Goal: Find specific page/section: Find specific page/section

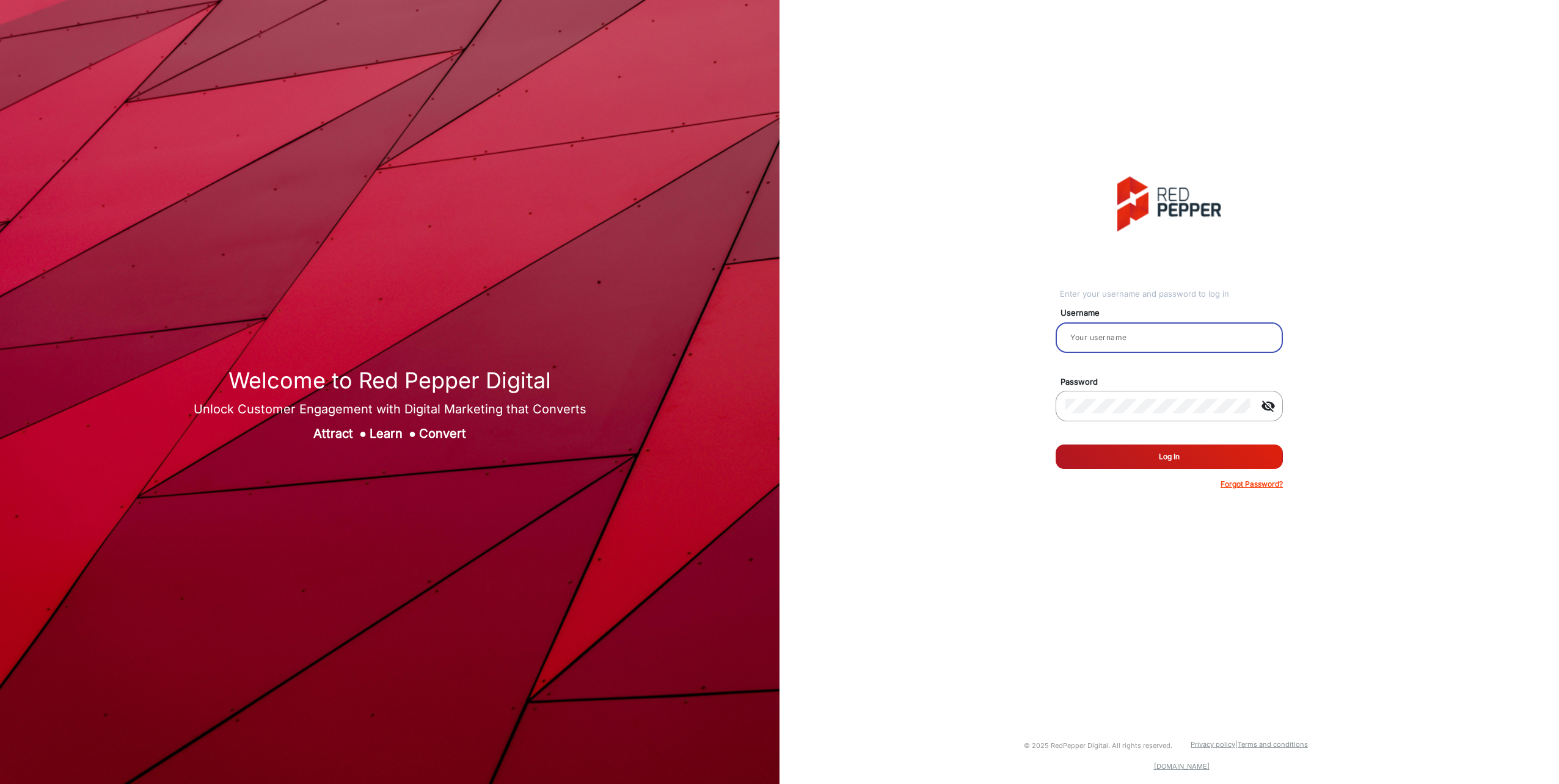
click at [1104, 341] on input "email" at bounding box center [1169, 337] width 208 height 15
click at [1112, 356] on div at bounding box center [1169, 359] width 227 height 13
click at [1109, 338] on input "email" at bounding box center [1169, 337] width 208 height 15
type input "aballard"
click at [1056, 444] on button "Log In" at bounding box center [1169, 456] width 227 height 24
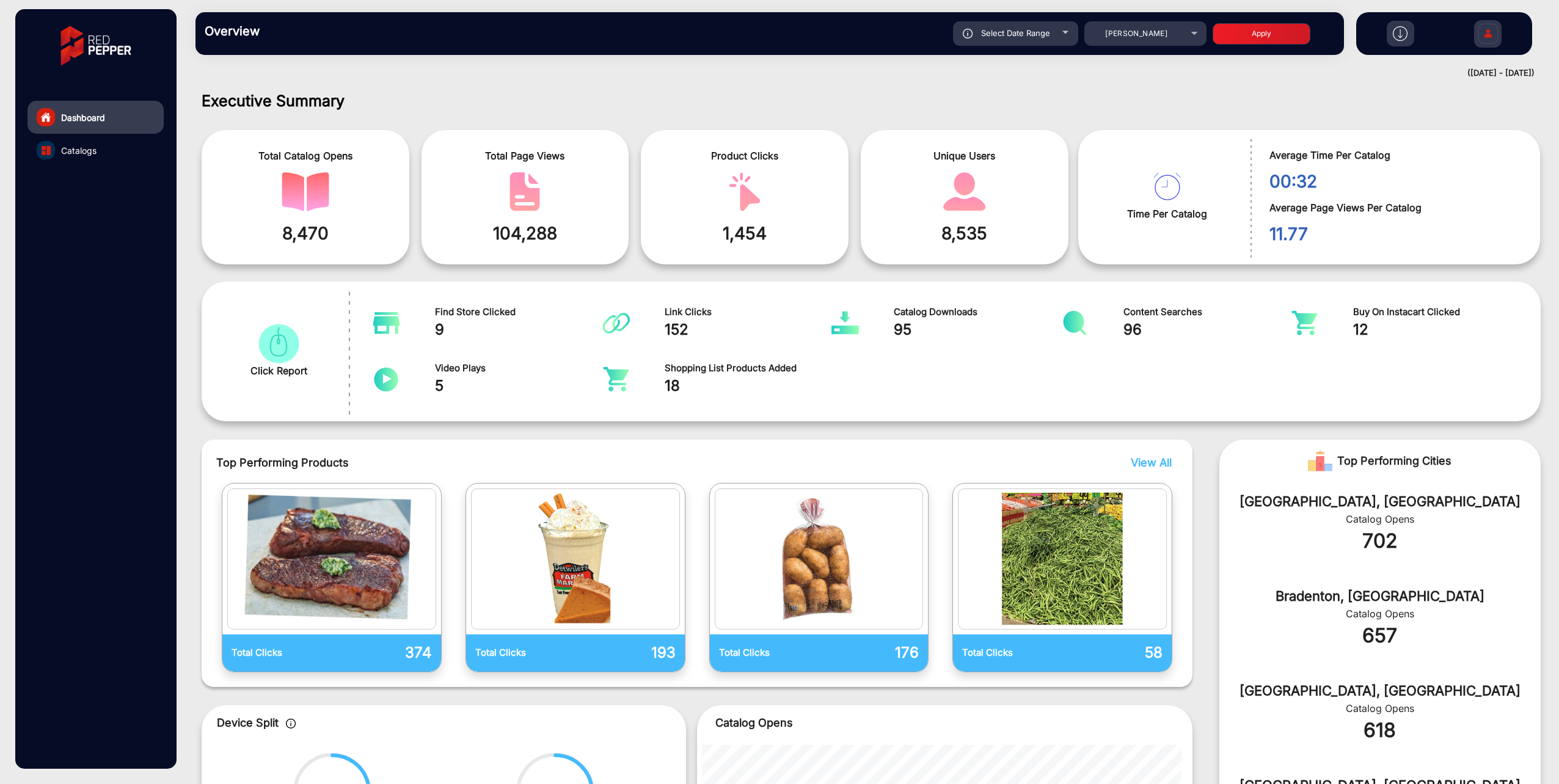
click at [1049, 39] on div "Select Date Range" at bounding box center [1015, 33] width 125 height 24
type input "[DATE]"
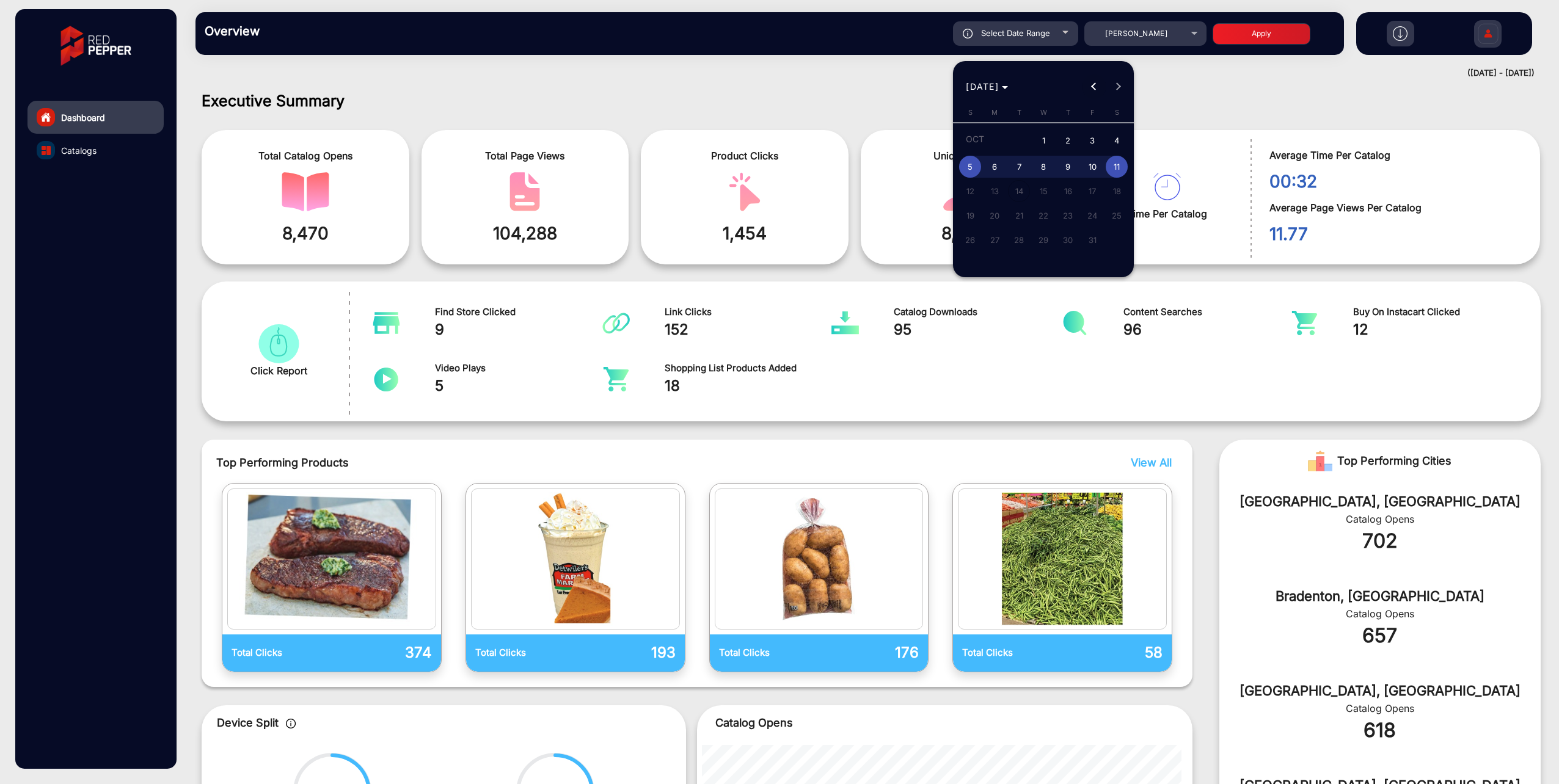
click at [1092, 89] on span "Previous month" at bounding box center [1094, 86] width 24 height 24
click at [981, 164] on td at bounding box center [970, 163] width 24 height 24
click at [993, 161] on span "1" at bounding box center [994, 164] width 22 height 22
type input "[DATE]"
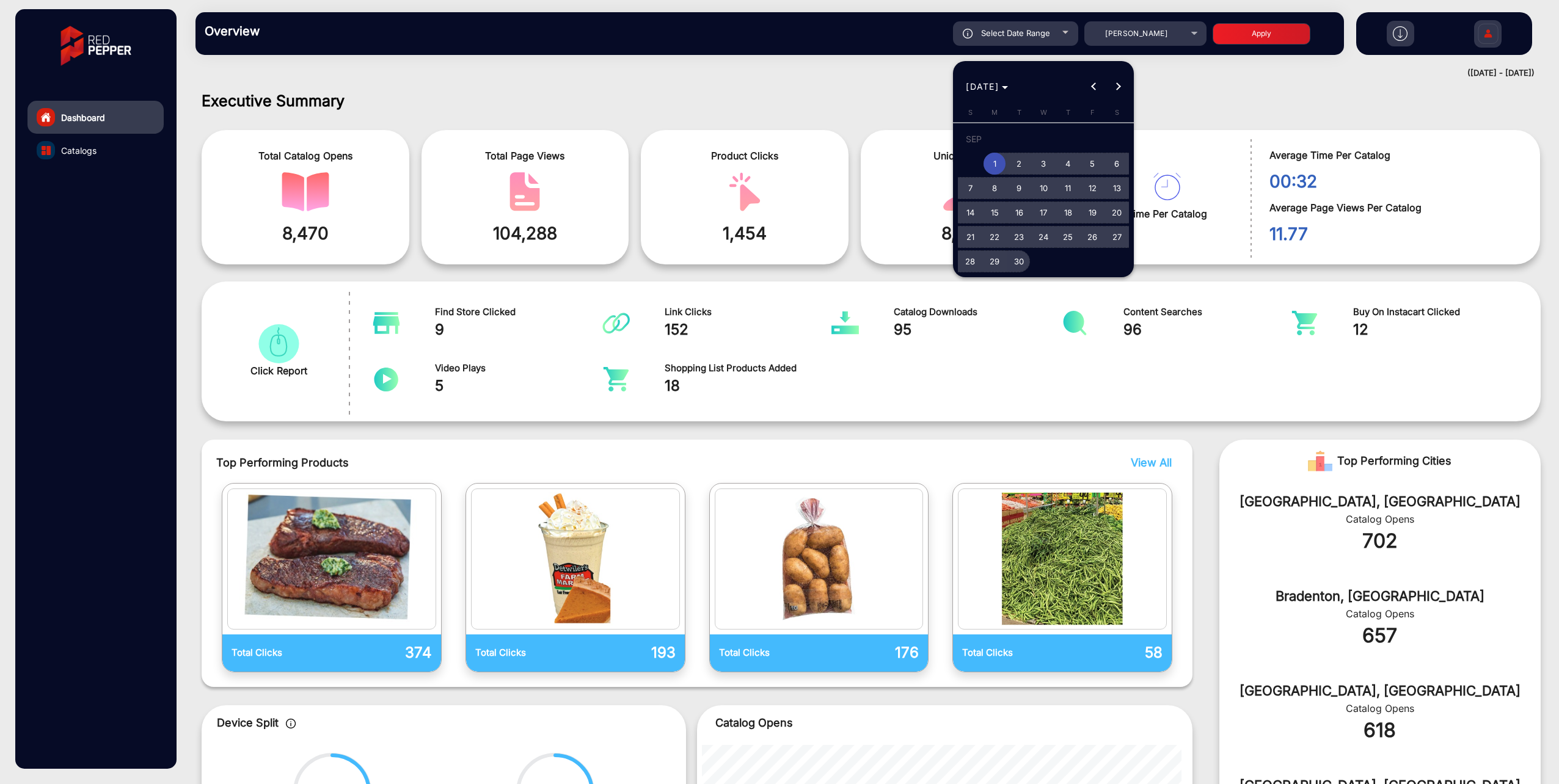
click at [1018, 255] on span "30" at bounding box center [1019, 261] width 22 height 22
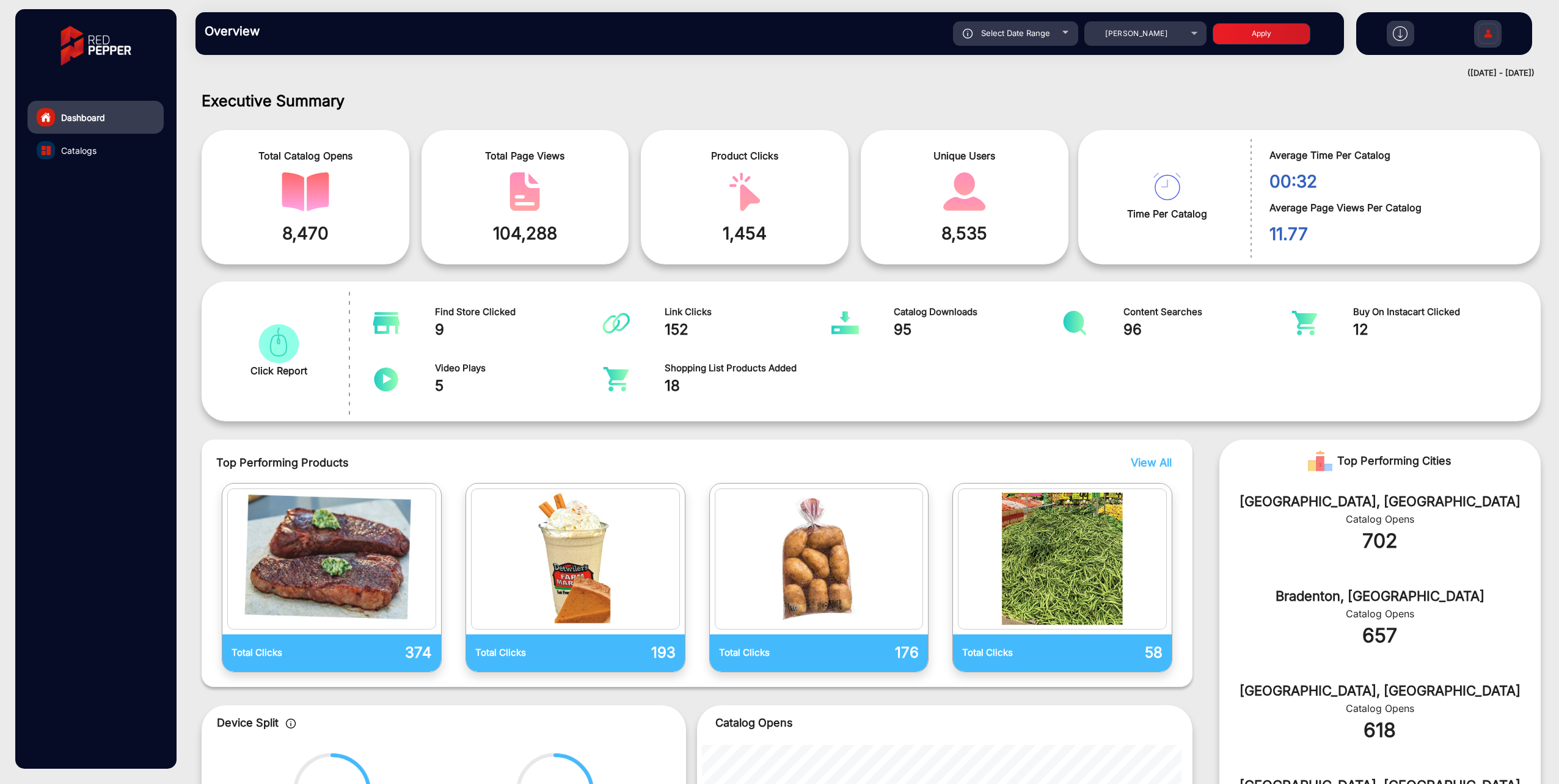
type input "[DATE]"
click at [1032, 39] on div "Select Date Range" at bounding box center [1015, 33] width 125 height 24
type input "[DATE]"
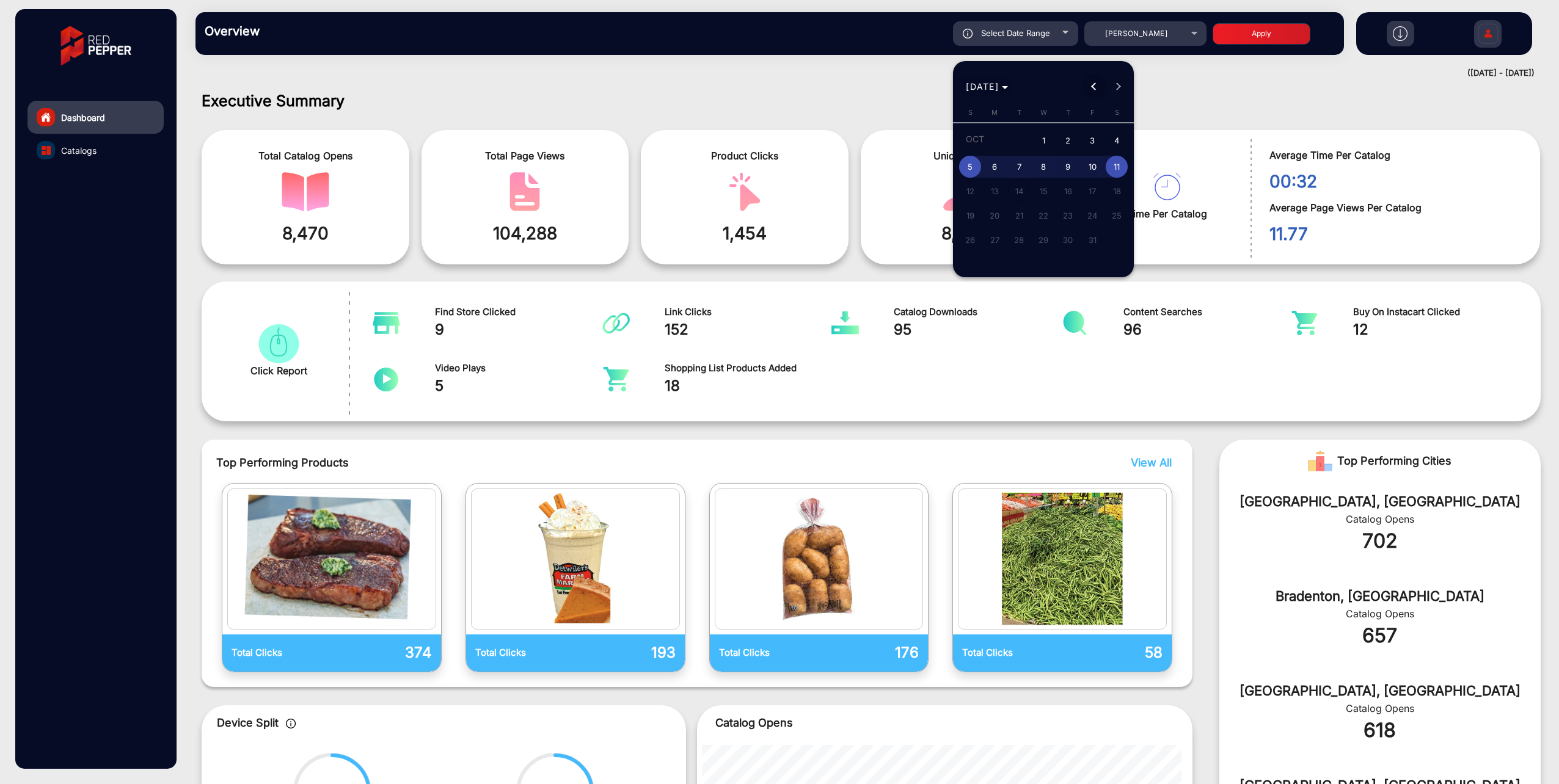
drag, startPoint x: 1090, startPoint y: 89, endPoint x: 1024, endPoint y: 85, distance: 66.1
click at [1090, 89] on span "Previous month" at bounding box center [1094, 86] width 24 height 24
click at [1001, 162] on span "1" at bounding box center [994, 164] width 22 height 22
type input "[DATE]"
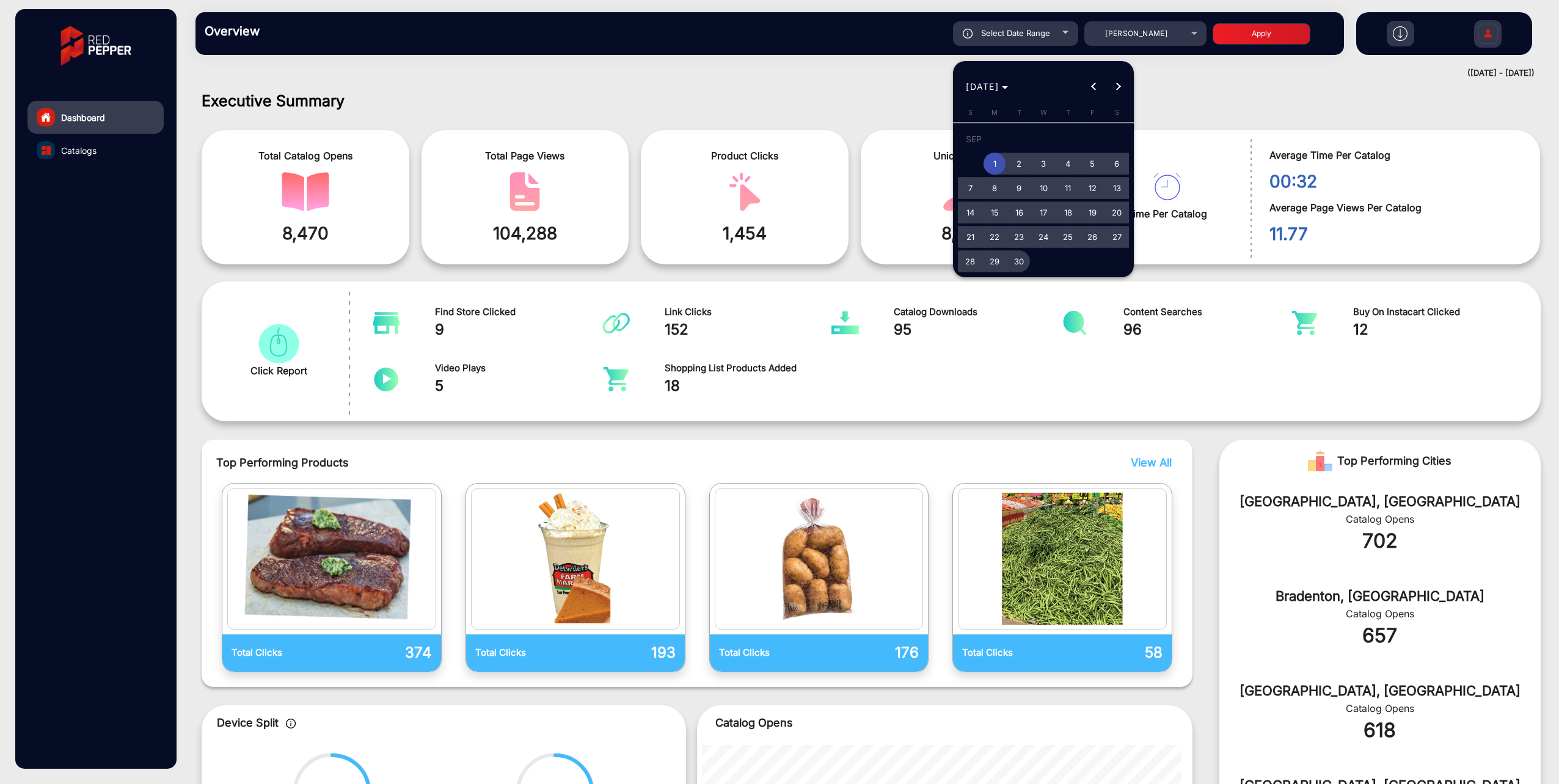
click at [1023, 261] on span "30" at bounding box center [1019, 261] width 22 height 22
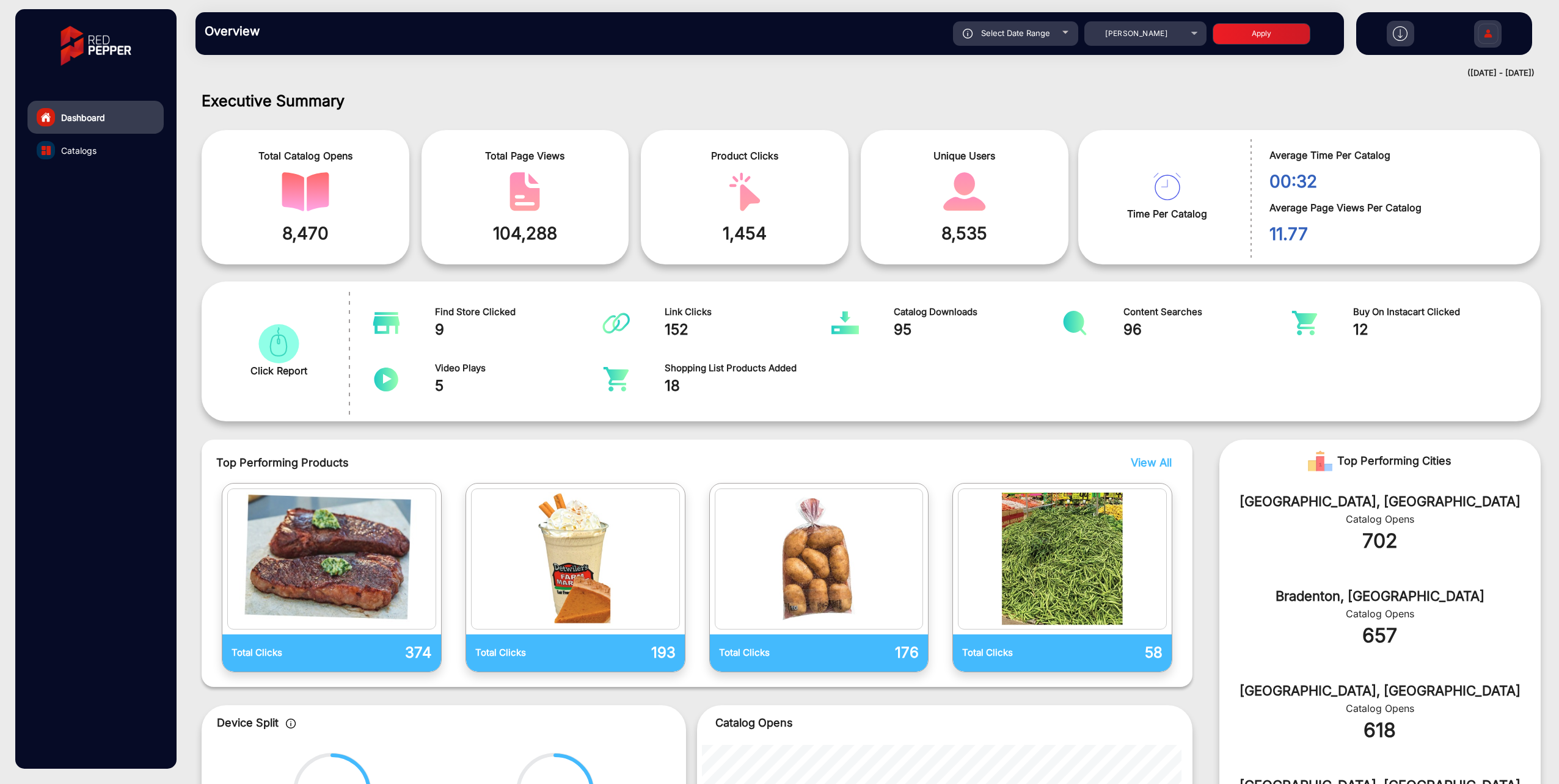
type input "[DATE]"
click at [1243, 37] on button "Apply" at bounding box center [1261, 34] width 97 height 21
type input "[DATE]"
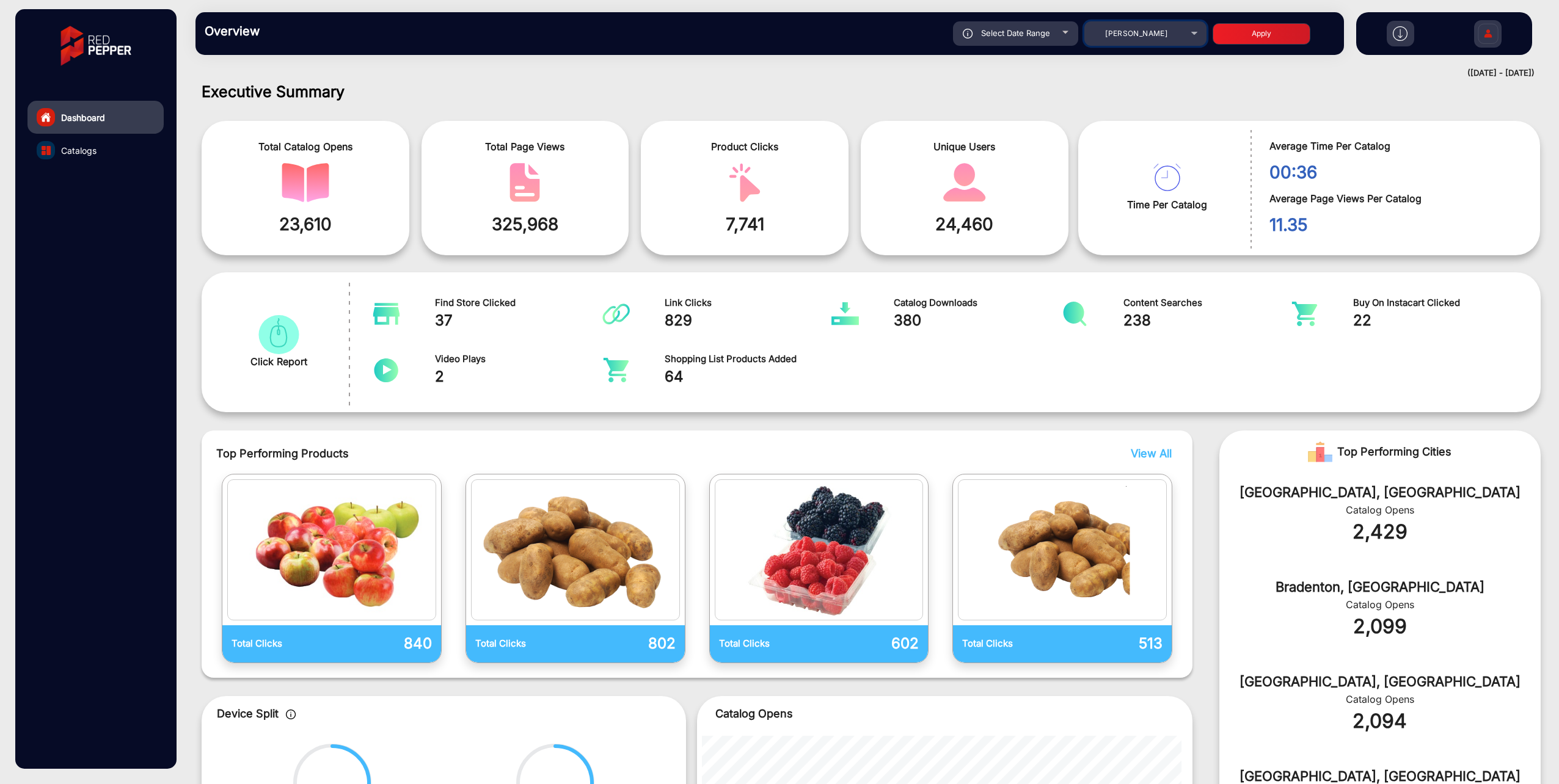
click at [1145, 32] on span "[PERSON_NAME]" at bounding box center [1136, 33] width 62 height 10
click at [1123, 98] on span "[PERSON_NAME] Wellness Flyer" at bounding box center [1141, 101] width 118 height 24
click at [1259, 33] on button "Apply" at bounding box center [1261, 34] width 97 height 21
type input "[DATE]"
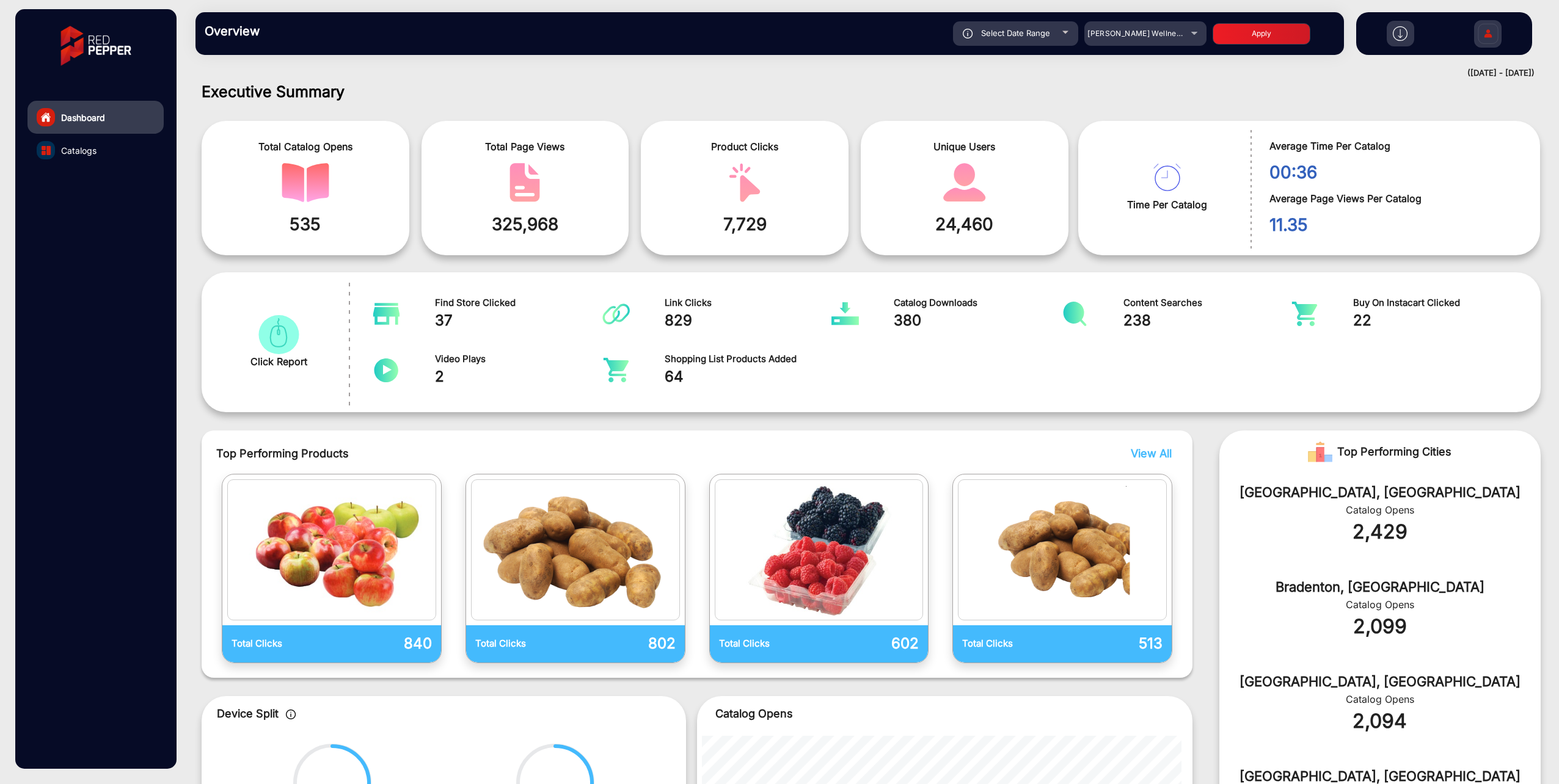
click at [310, 176] on img "catalog" at bounding box center [305, 182] width 48 height 39
click at [93, 149] on span "Catalogs" at bounding box center [78, 151] width 35 height 13
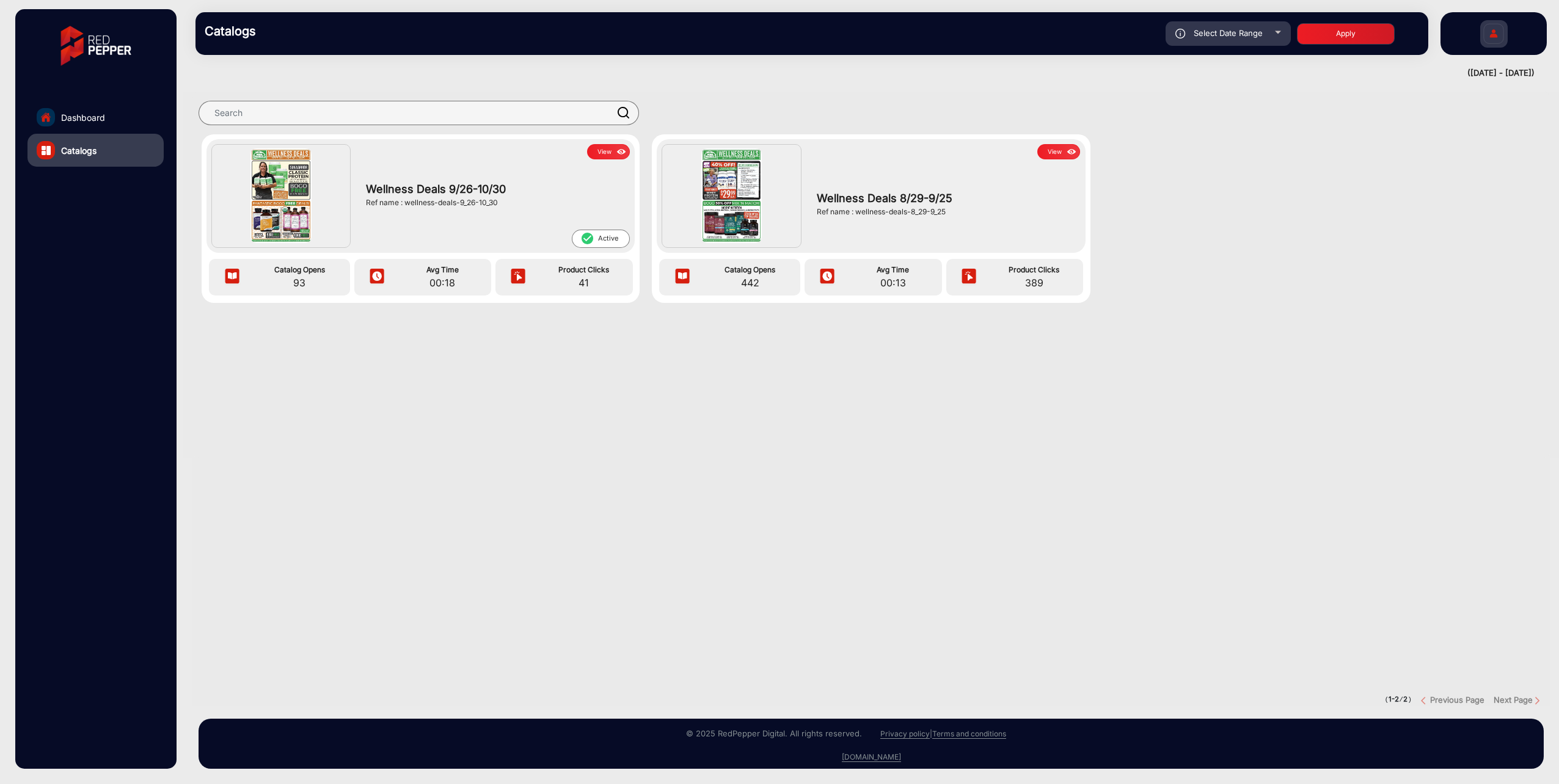
click at [286, 219] on img at bounding box center [280, 195] width 61 height 94
click at [901, 200] on span "Wellness Deals 8/29-9/25" at bounding box center [945, 198] width 258 height 17
drag, startPoint x: 693, startPoint y: 168, endPoint x: 724, endPoint y: 178, distance: 32.6
click at [724, 178] on div at bounding box center [732, 196] width 139 height 104
click at [724, 178] on img at bounding box center [732, 195] width 61 height 94
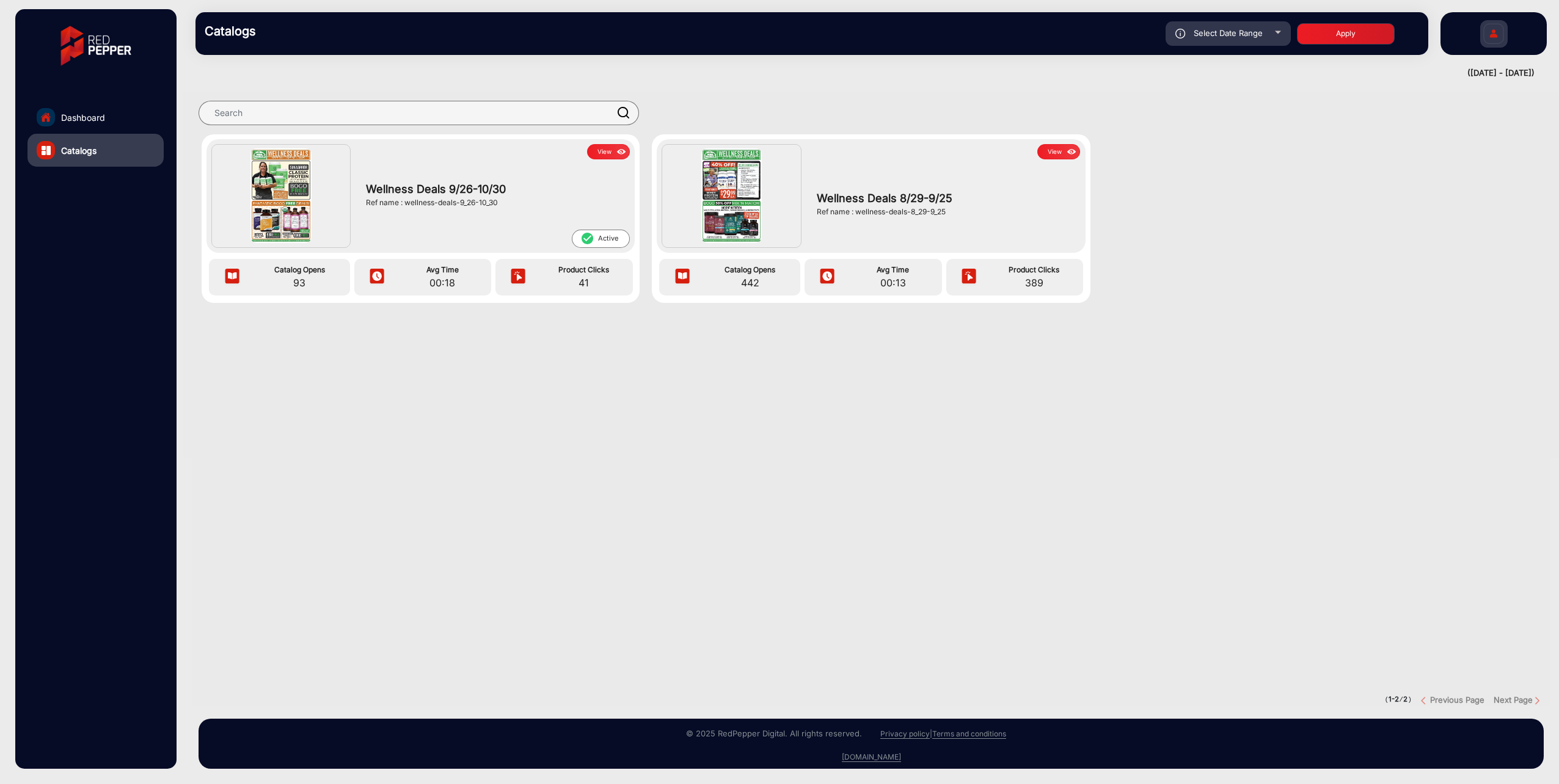
click at [592, 146] on button "View" at bounding box center [609, 152] width 42 height 15
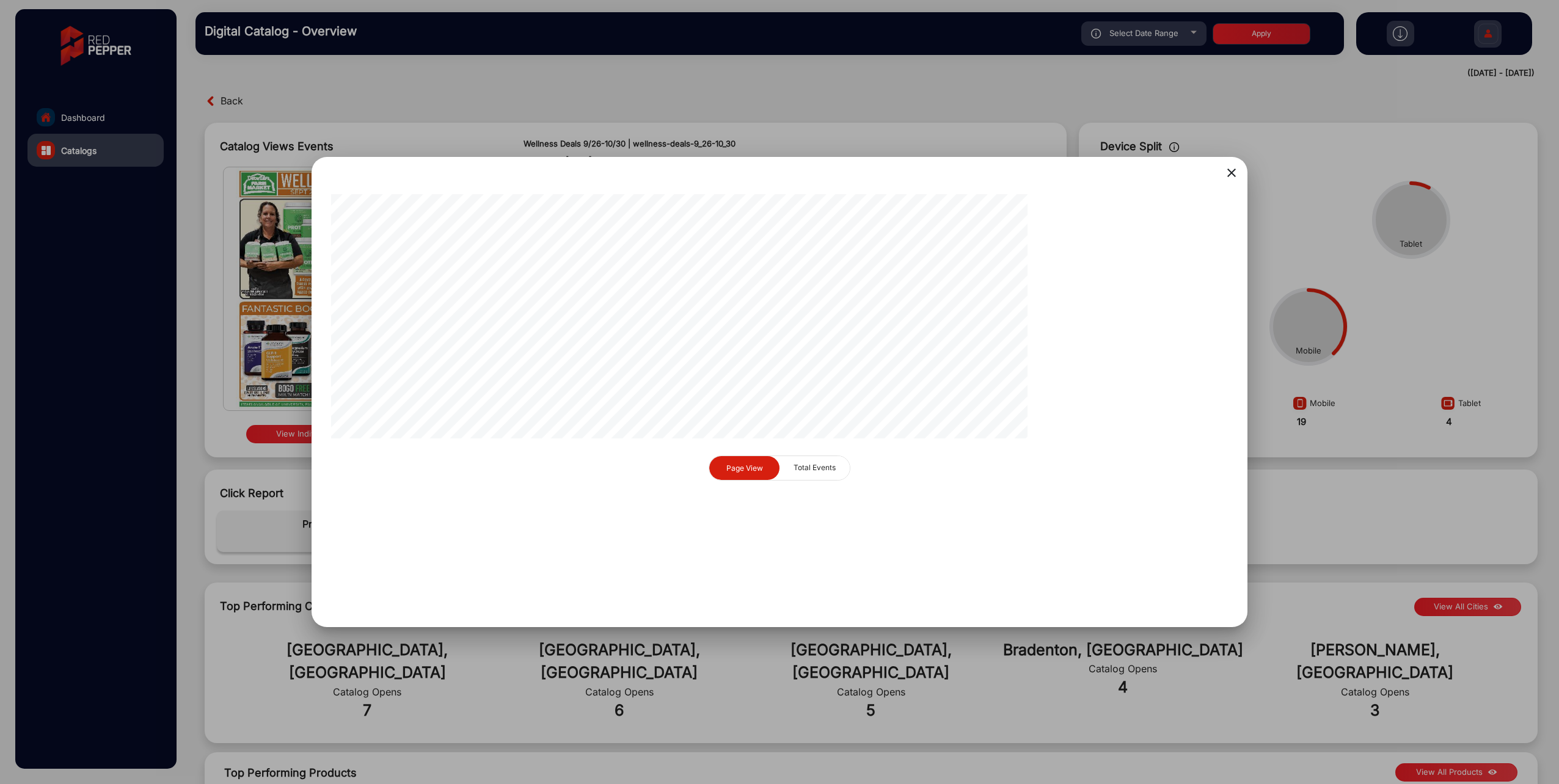
click at [1230, 175] on mat-icon "close" at bounding box center [1232, 173] width 15 height 15
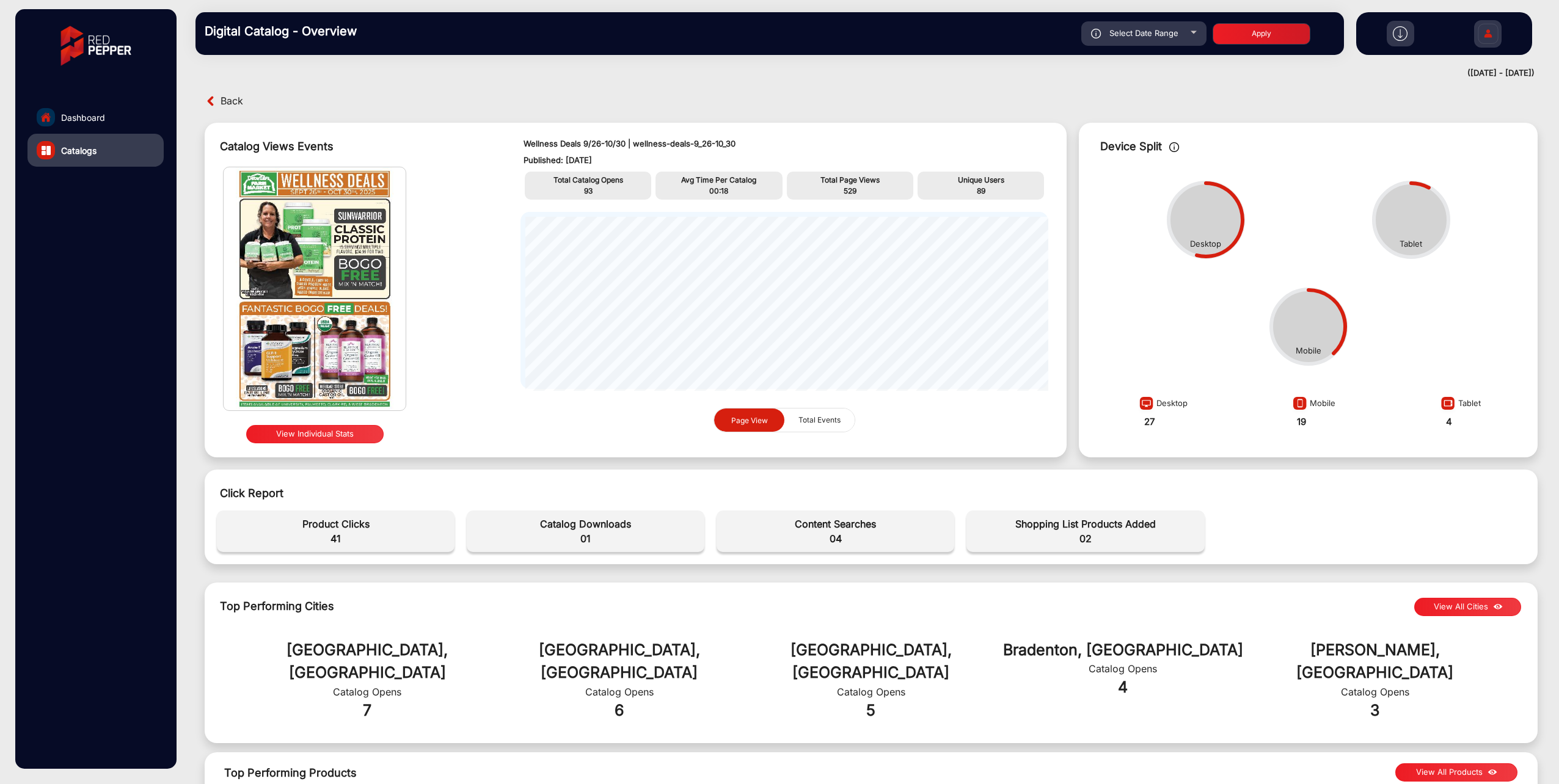
click at [1155, 38] on div "Select Date Range" at bounding box center [1144, 33] width 125 height 24
type input "[DATE]"
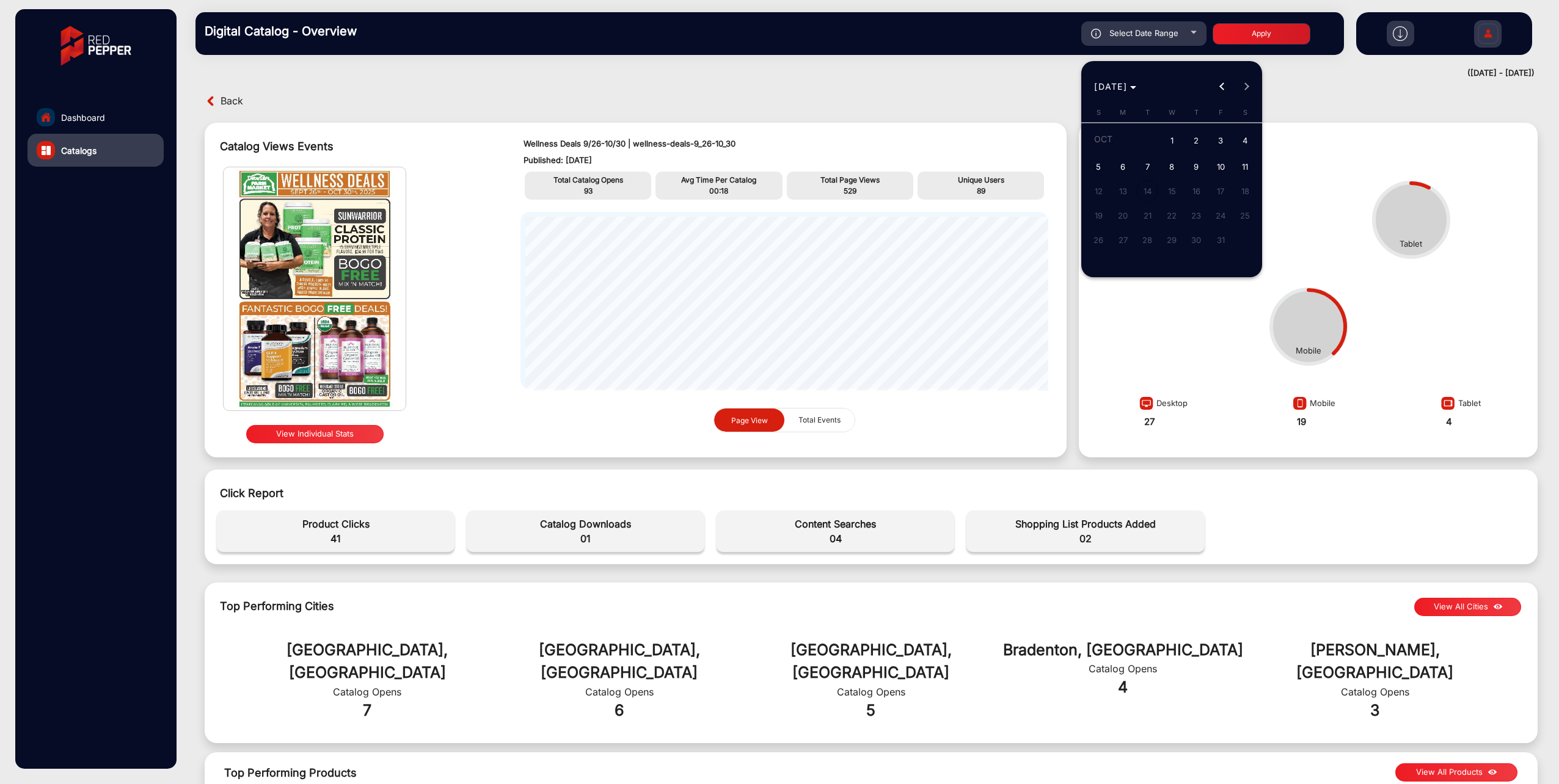
click at [1177, 141] on span "1" at bounding box center [1172, 141] width 22 height 25
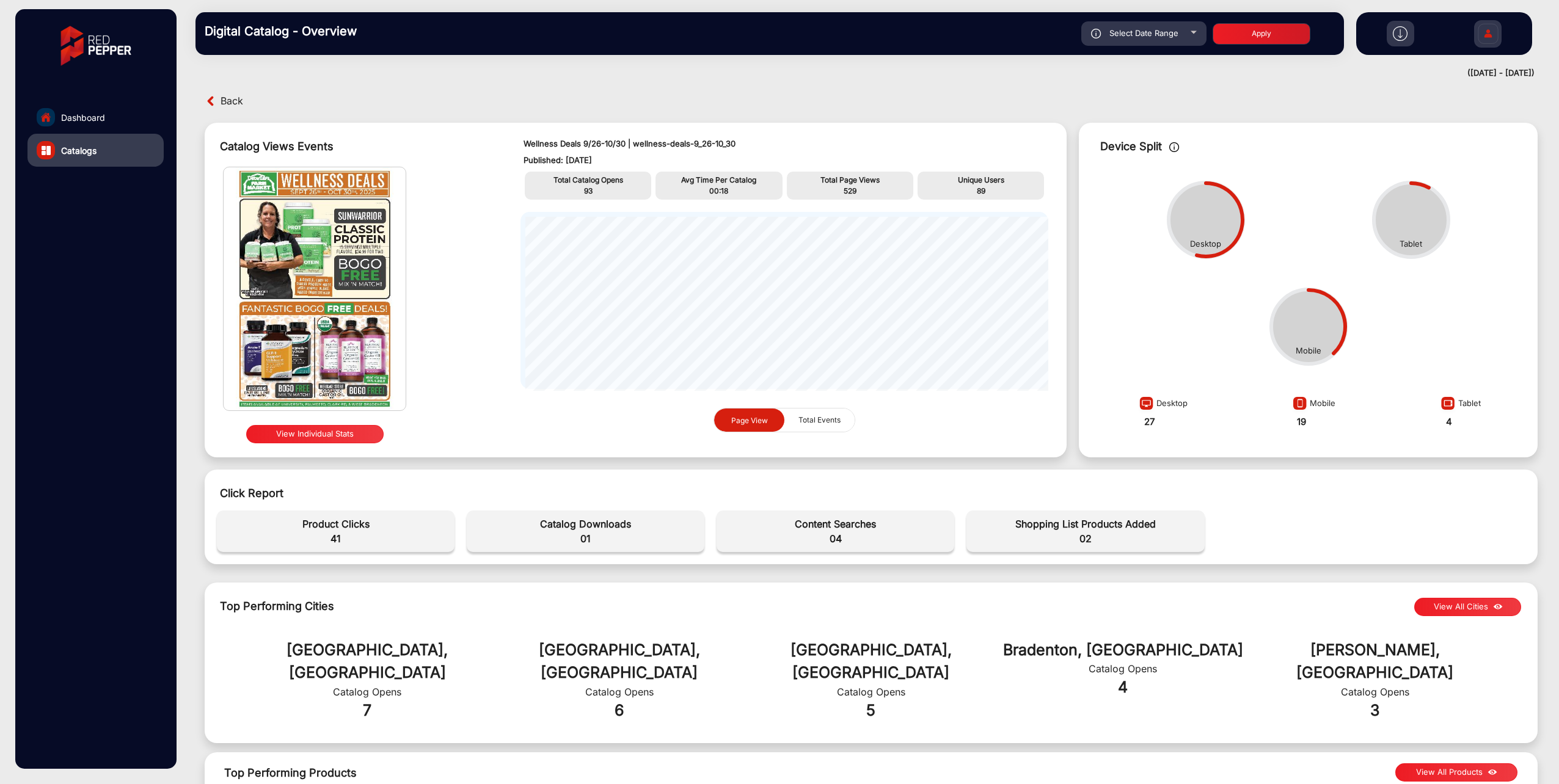
type input "[DATE]"
click at [1169, 36] on span "Select Date Range" at bounding box center [1144, 32] width 69 height 10
type input "[DATE]"
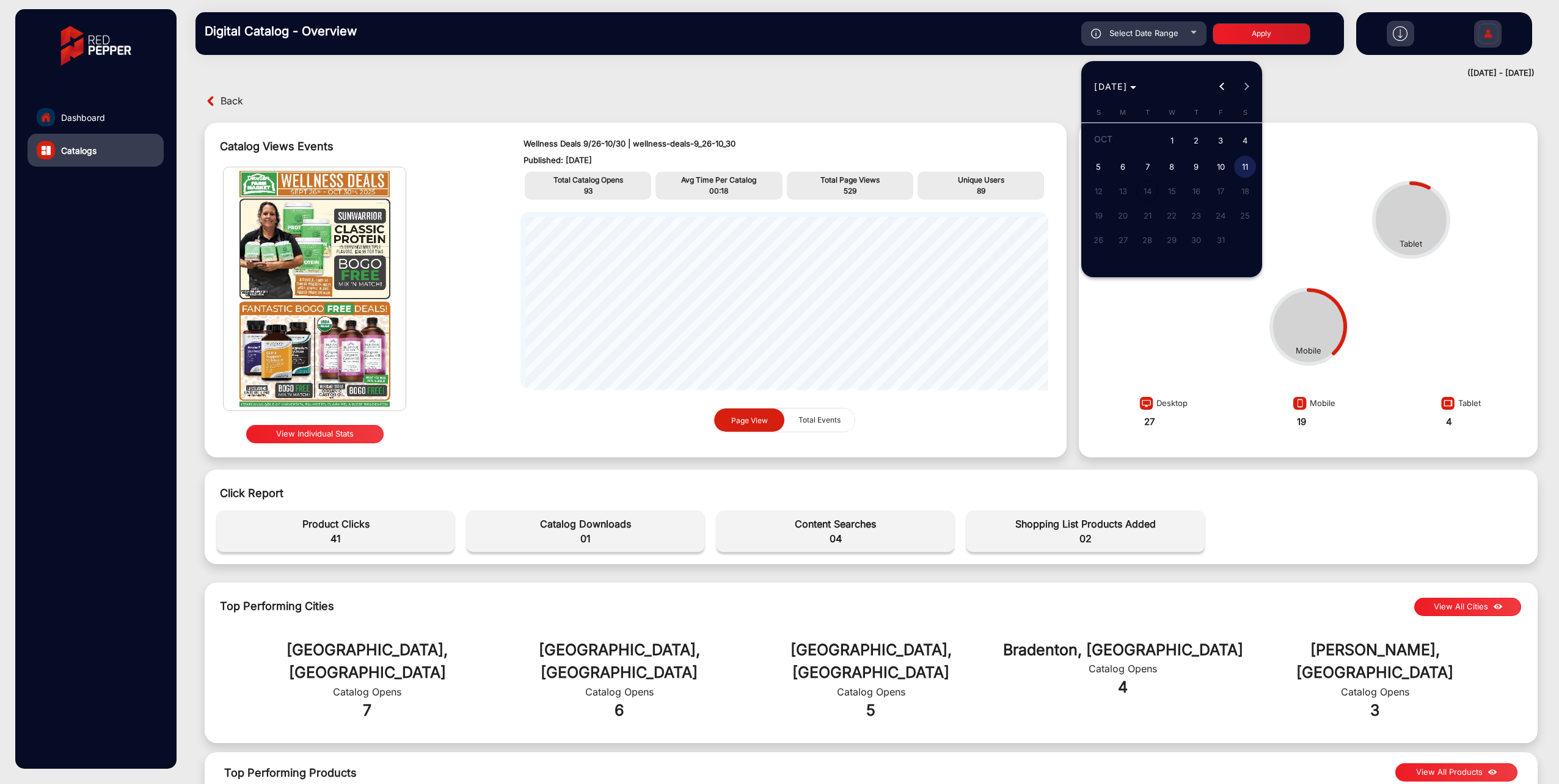
click at [1180, 143] on span "1" at bounding box center [1172, 141] width 22 height 25
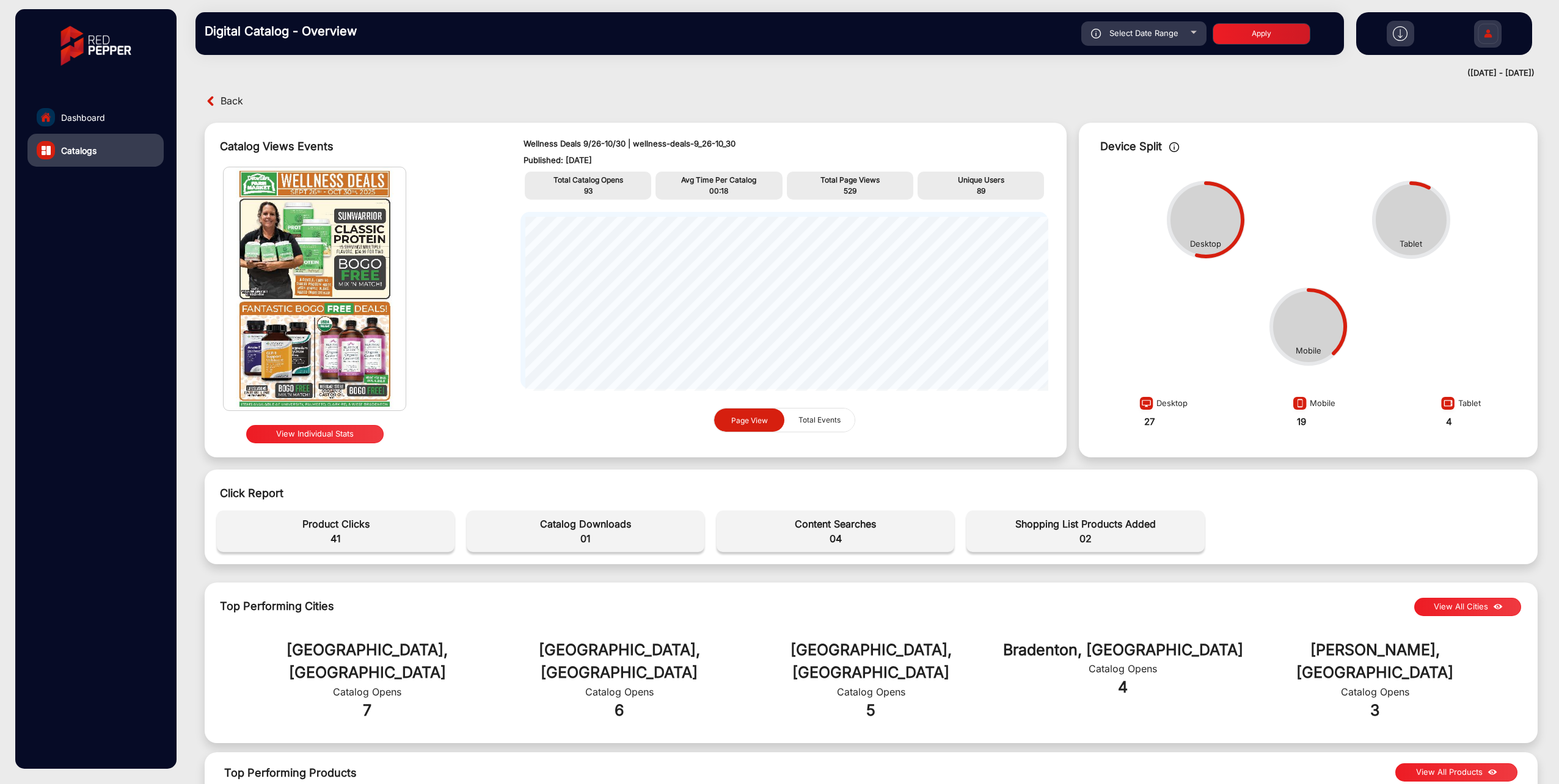
type input "[DATE]"
click at [1153, 32] on span "Select Date Range" at bounding box center [1144, 32] width 69 height 10
type input "[DATE]"
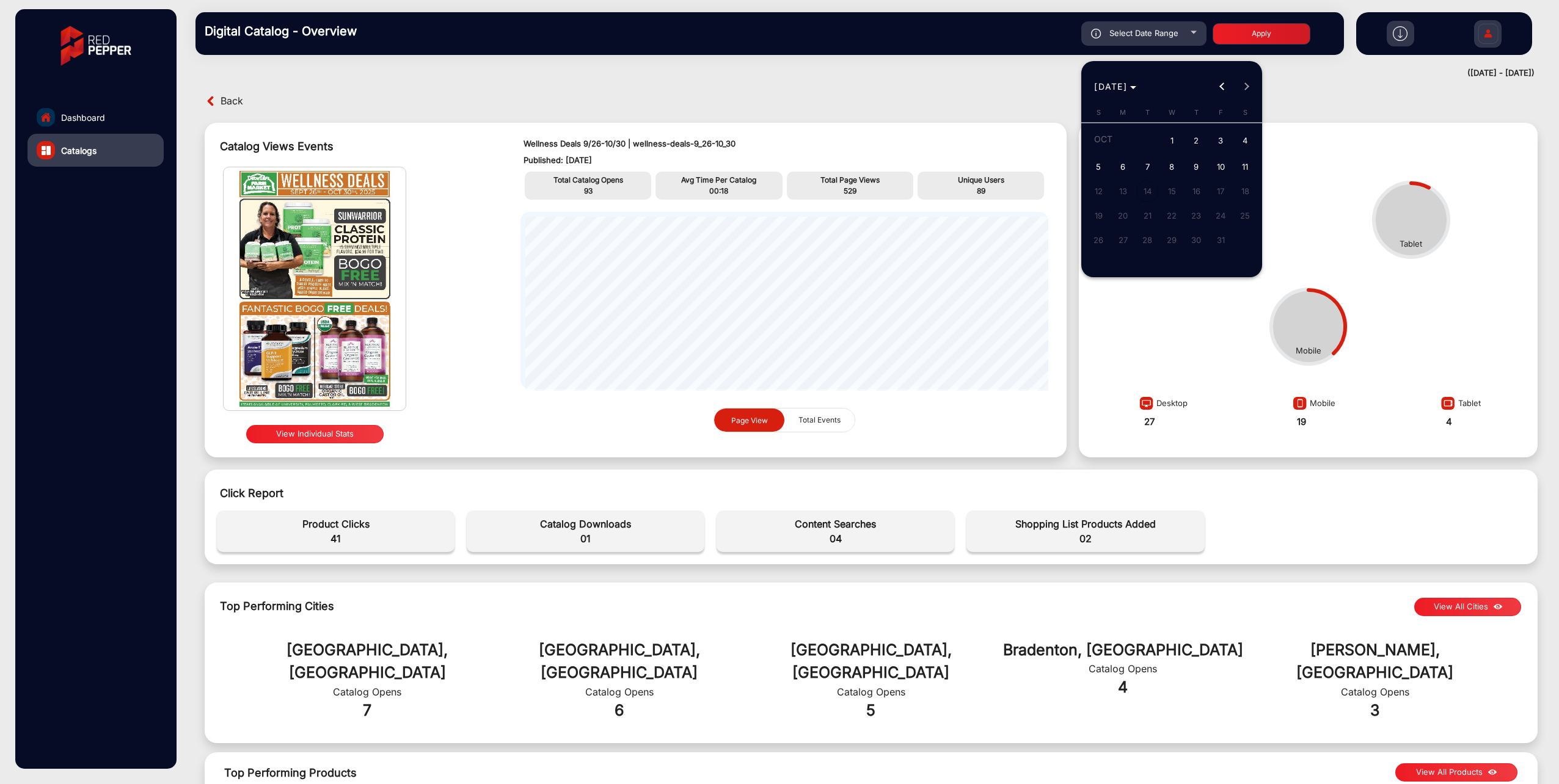
click at [1179, 149] on span "1" at bounding box center [1172, 141] width 22 height 25
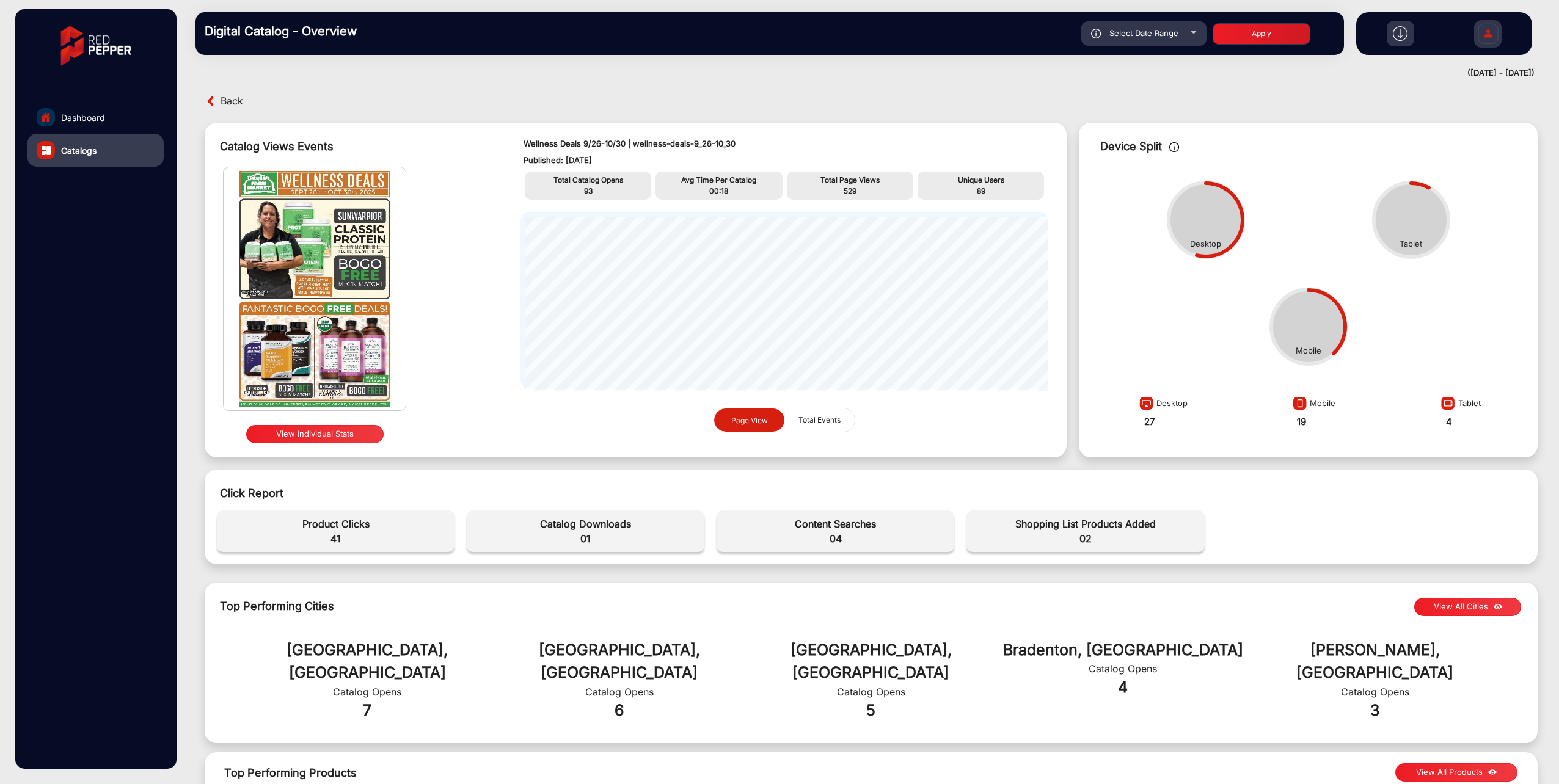
click at [1261, 168] on div "Desktop Mobile Tablet" at bounding box center [1309, 274] width 447 height 214
drag, startPoint x: 1443, startPoint y: 77, endPoint x: 1369, endPoint y: 62, distance: 75.5
click at [1443, 77] on div "([DATE] - [DATE])" at bounding box center [858, 73] width 1351 height 12
click at [220, 107] on span "Back" at bounding box center [231, 101] width 23 height 19
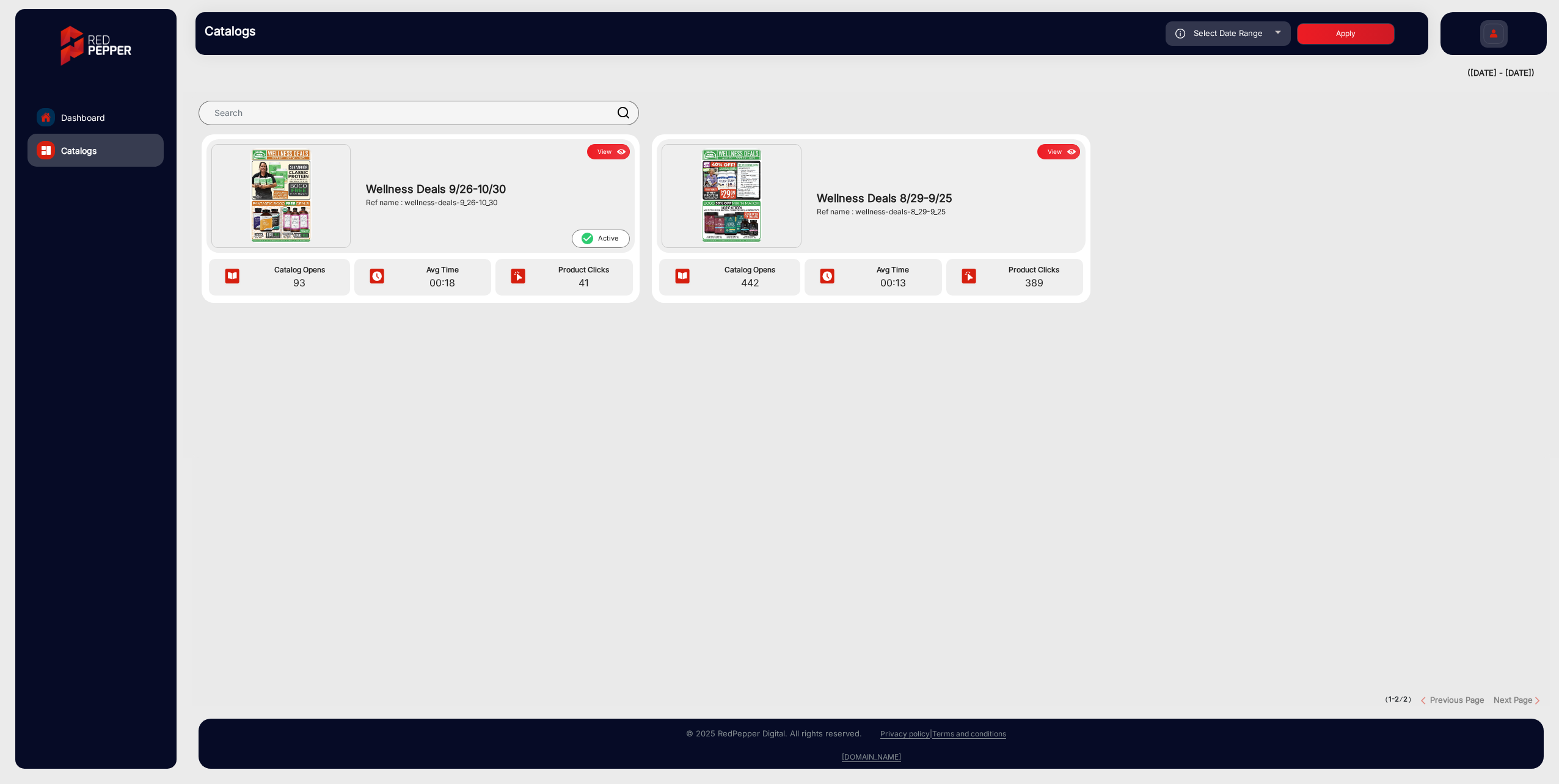
click at [1215, 31] on span "Select Date Range" at bounding box center [1228, 32] width 69 height 10
type input "[DATE]"
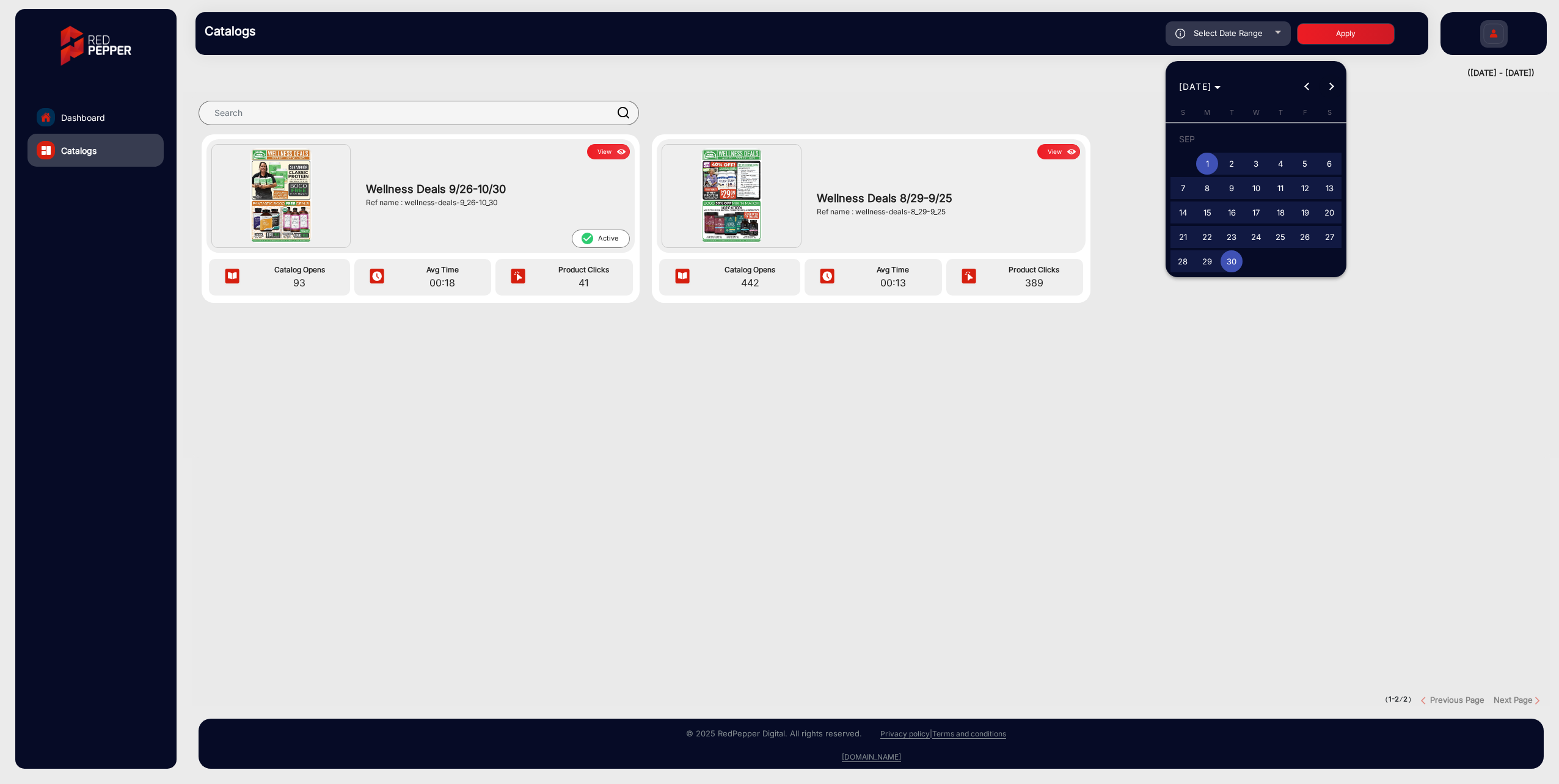
click at [1336, 93] on span "Next month" at bounding box center [1331, 86] width 24 height 24
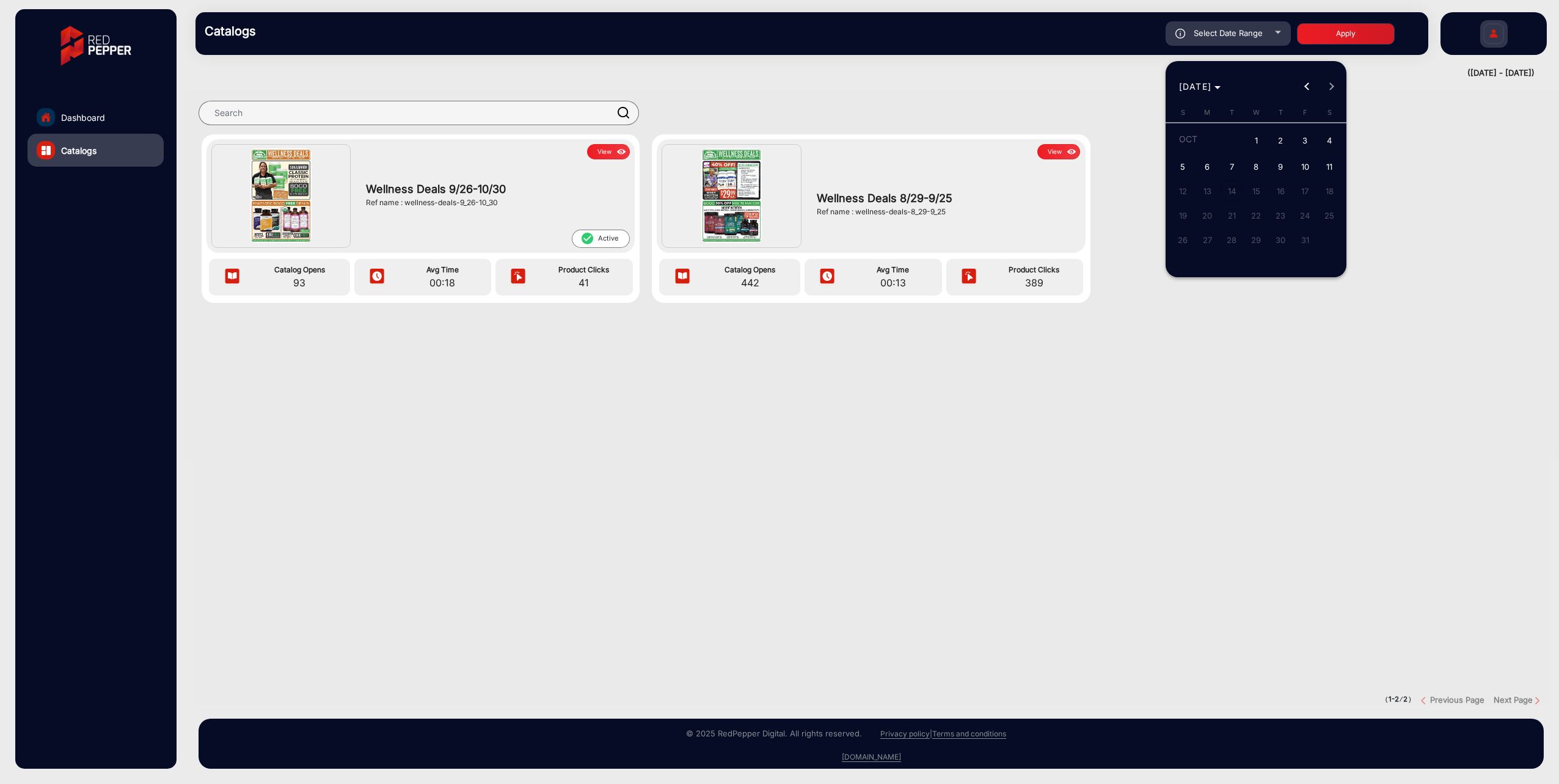
drag, startPoint x: 1251, startPoint y: 135, endPoint x: 1292, endPoint y: 142, distance: 41.6
click at [1251, 136] on span "1" at bounding box center [1256, 141] width 22 height 25
type input "[DATE]"
click at [1327, 162] on span "11" at bounding box center [1329, 167] width 22 height 22
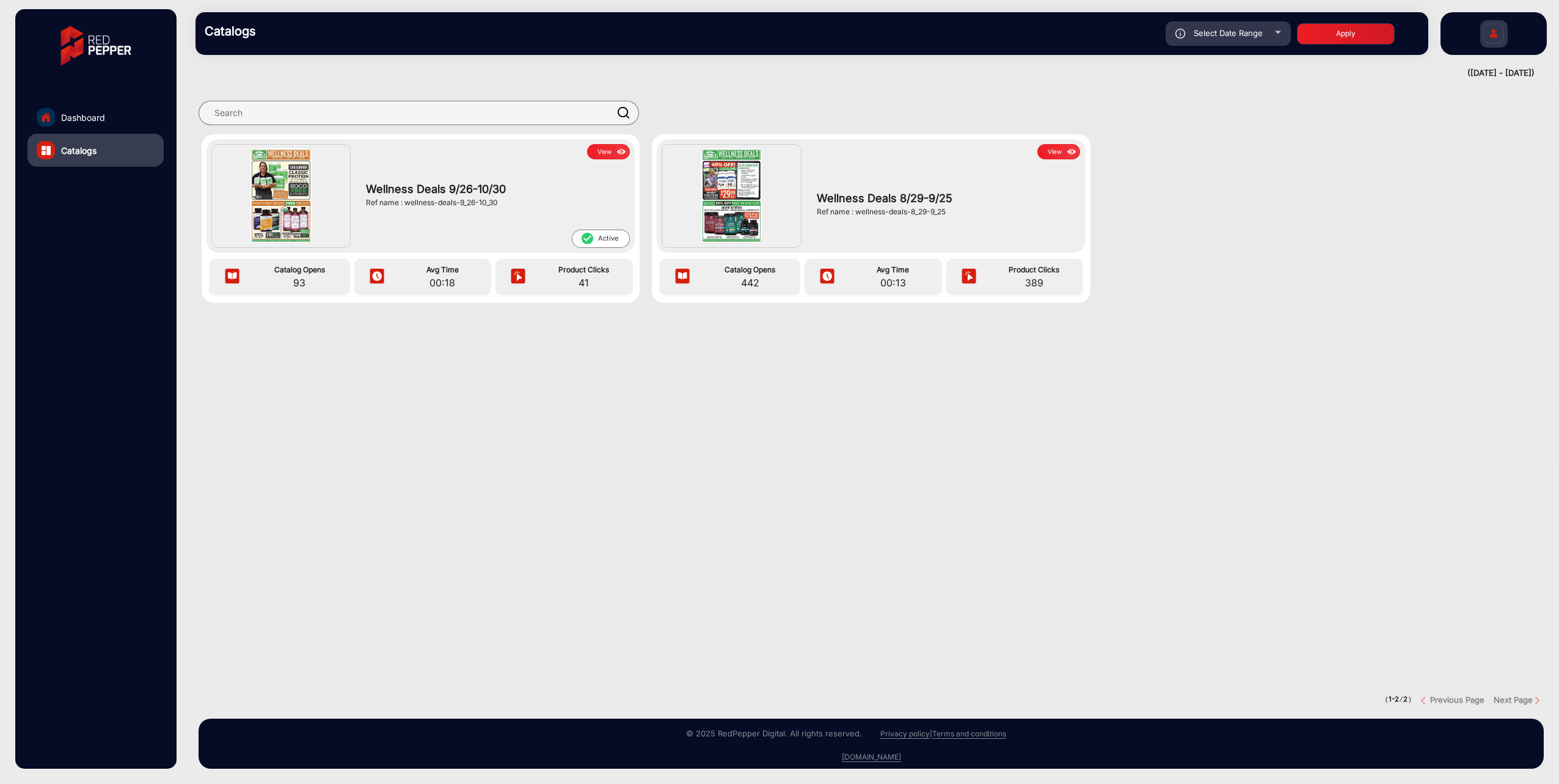
type input "[DATE]"
click at [1352, 42] on button "Apply" at bounding box center [1345, 34] width 97 height 21
type input "[DATE]"
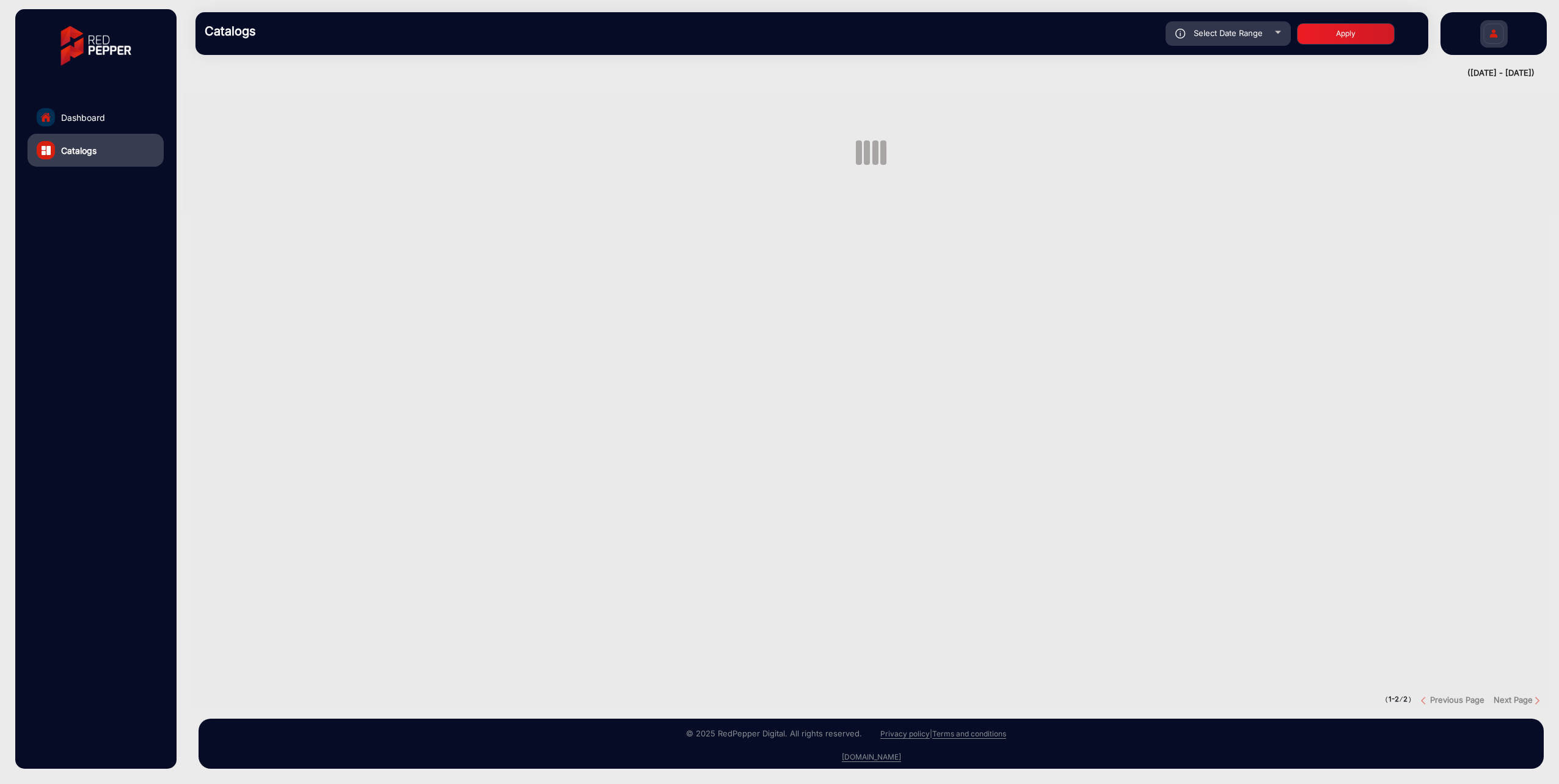
click at [1217, 35] on span "Select Date Range" at bounding box center [1228, 32] width 69 height 10
type input "[DATE]"
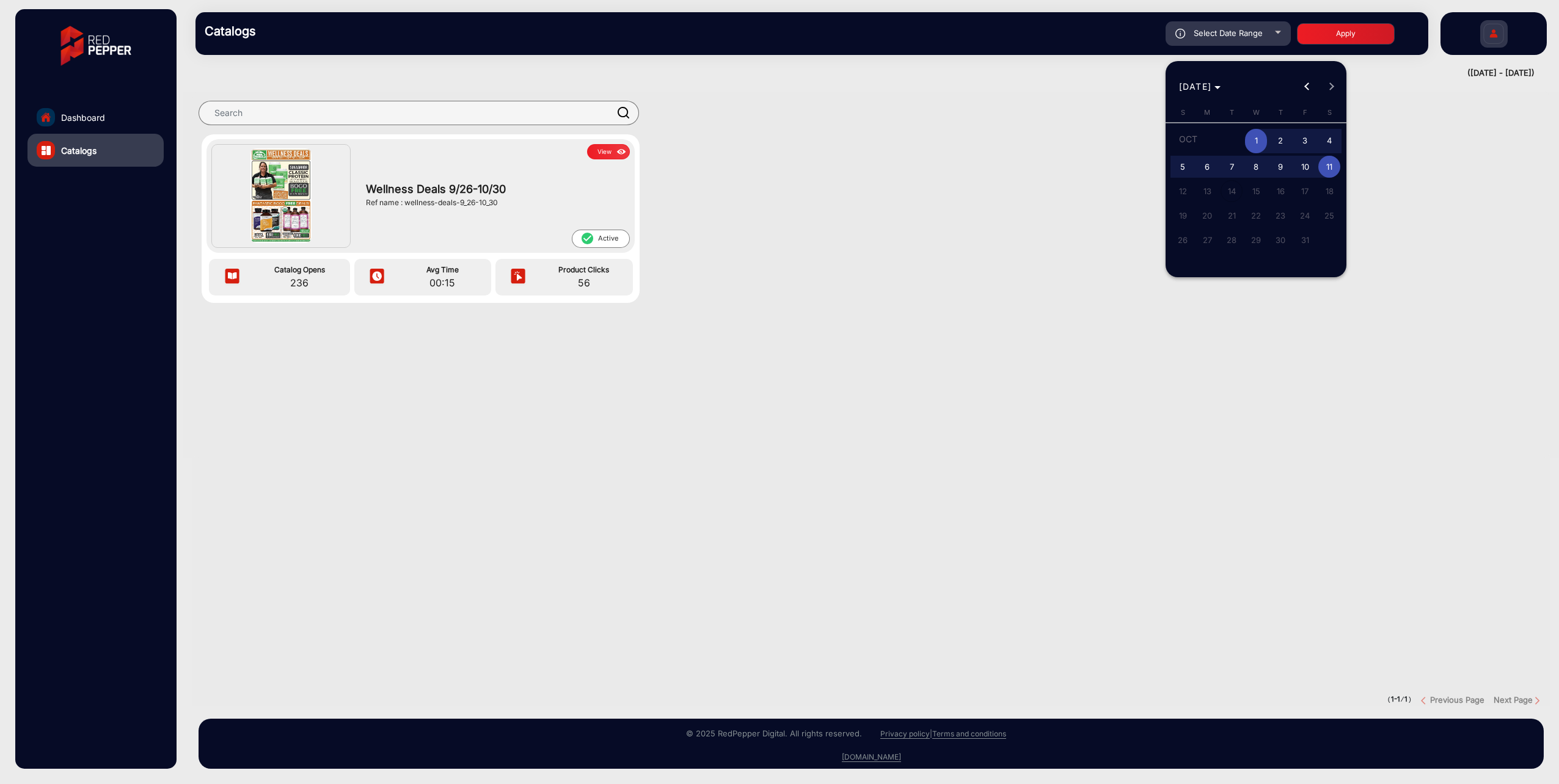
click at [398, 223] on div at bounding box center [779, 392] width 1559 height 784
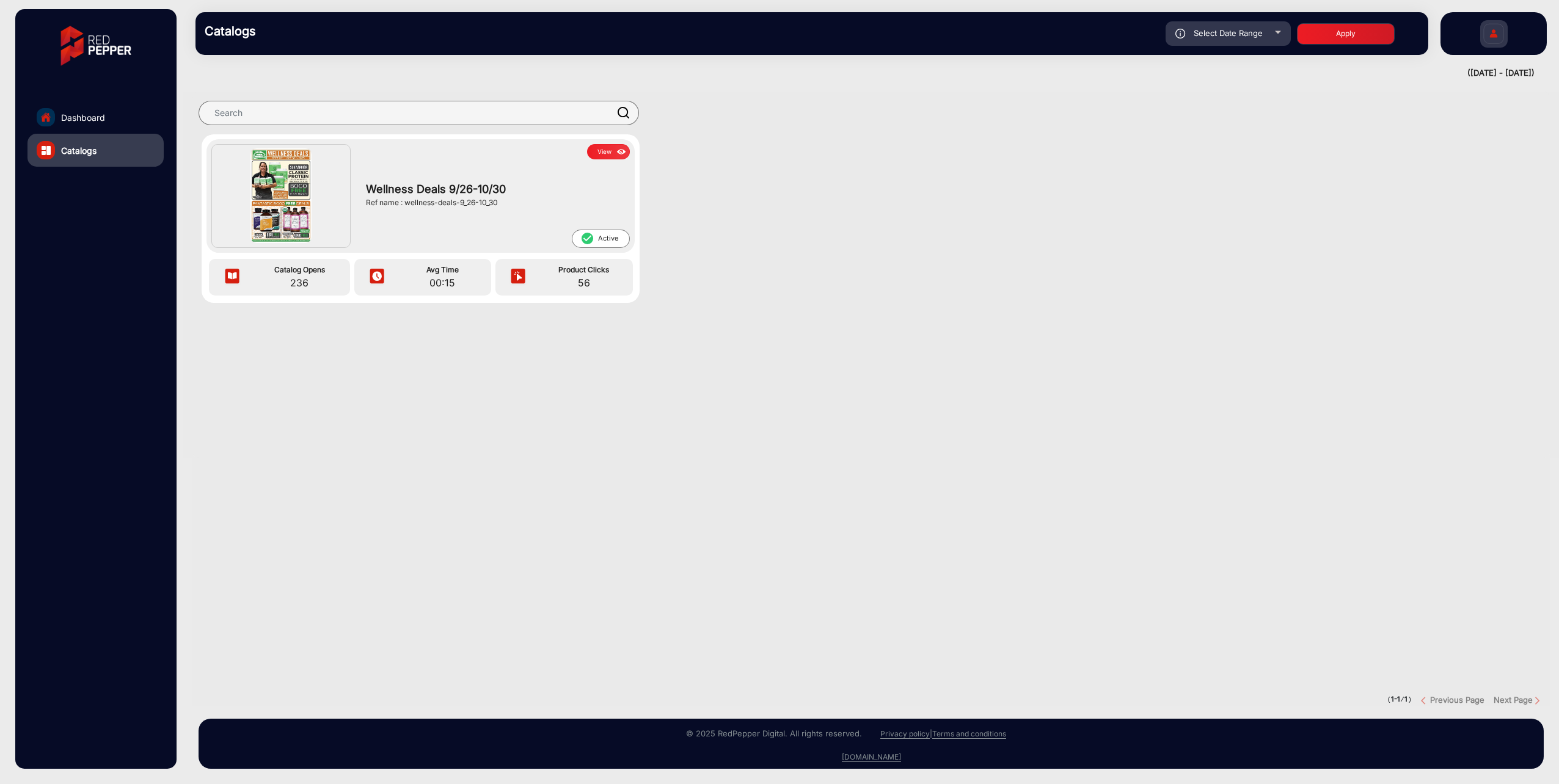
click at [316, 204] on div at bounding box center [281, 196] width 139 height 104
click at [287, 195] on img at bounding box center [280, 195] width 61 height 94
click at [424, 179] on div "Wellness Deals 9/26-10/30 Ref name : wellness-deals-9_26-10_30" at bounding box center [494, 195] width 270 height 70
click at [619, 154] on img at bounding box center [621, 152] width 14 height 13
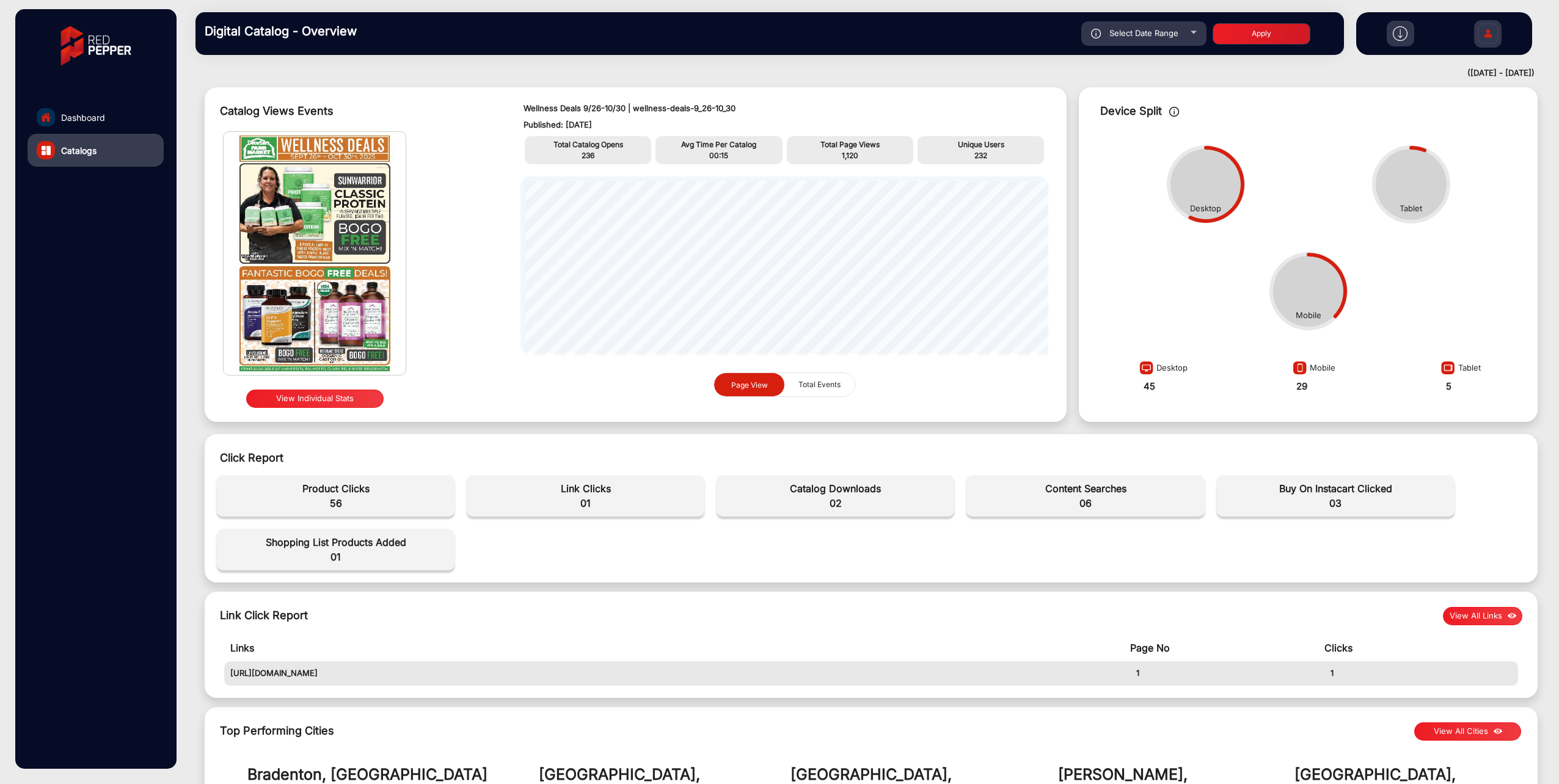
scroll to position [61, 0]
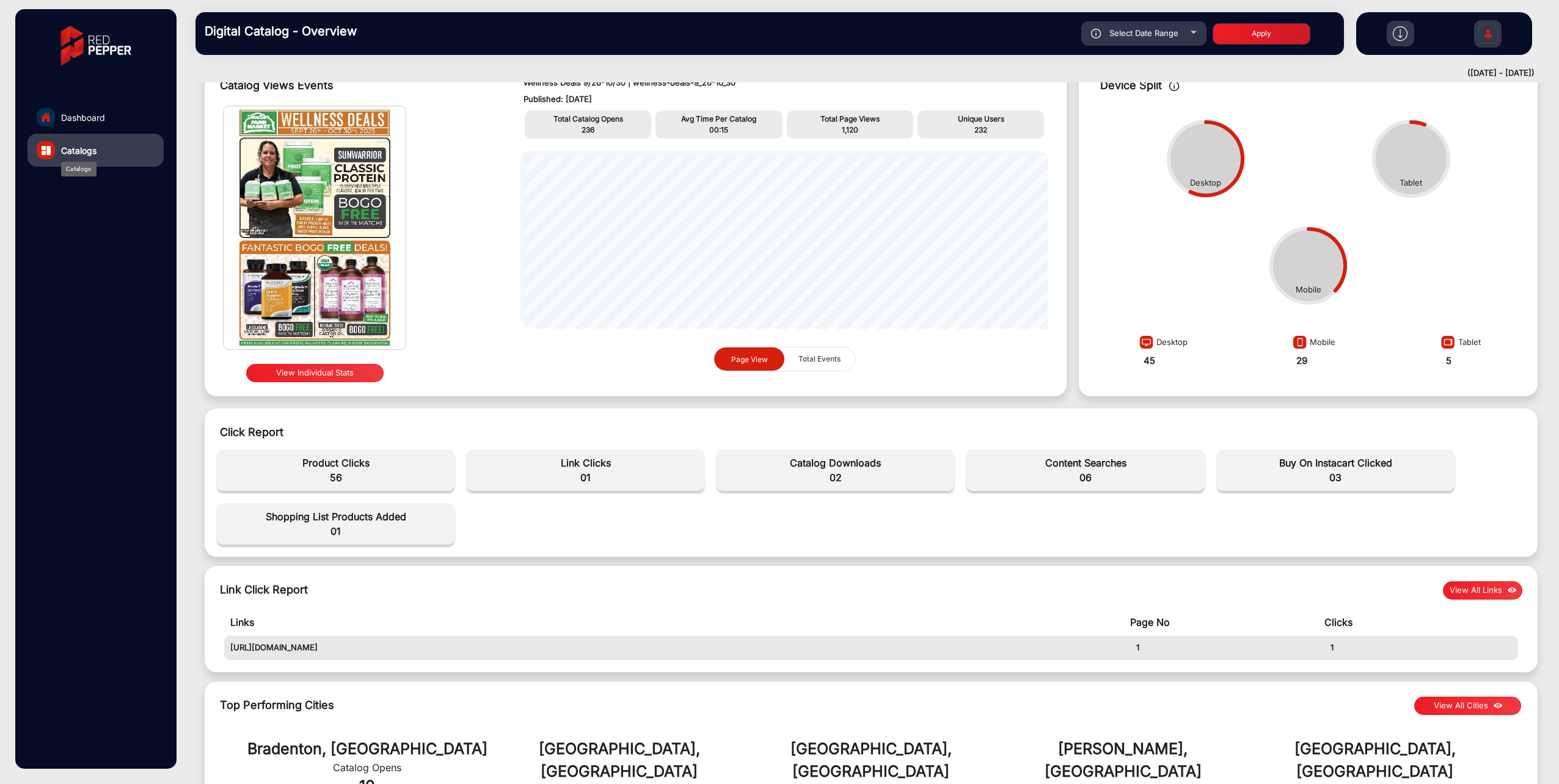
click at [88, 142] on link "Catalogs" at bounding box center [96, 150] width 136 height 33
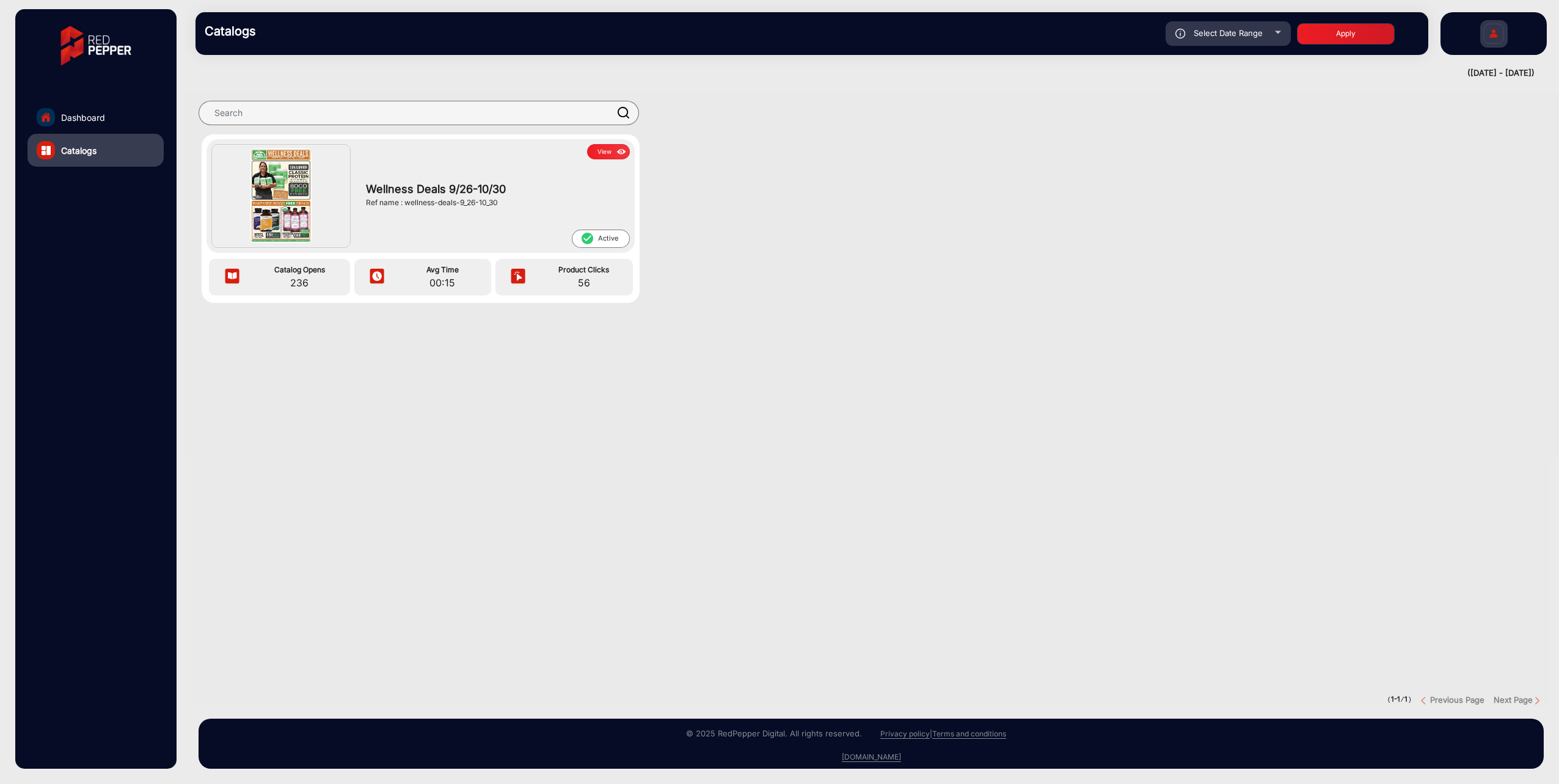
click at [122, 105] on link "Dashboard" at bounding box center [96, 117] width 136 height 33
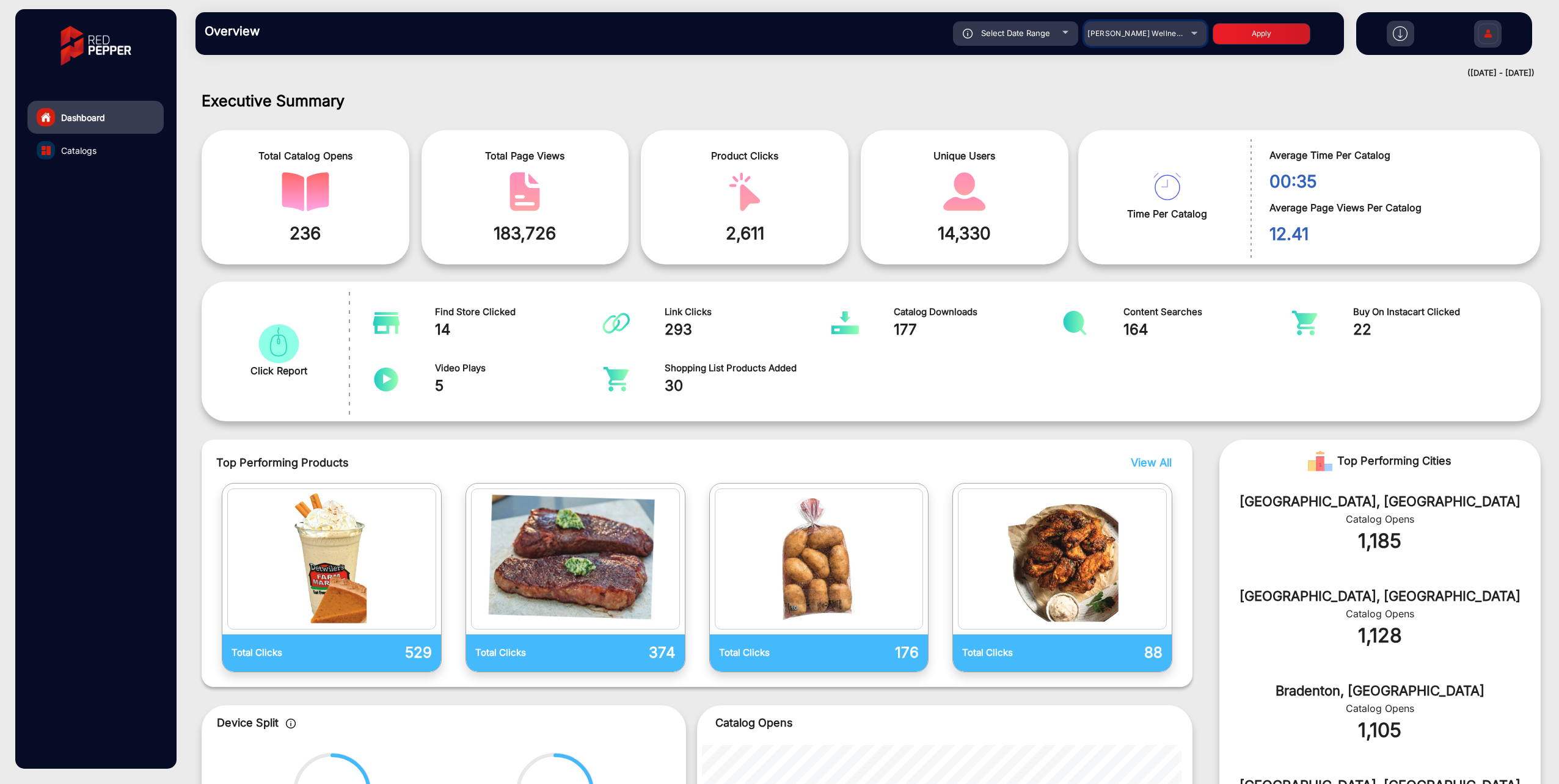
click at [1130, 31] on span "[PERSON_NAME] Wellness Flyer" at bounding box center [1146, 33] width 118 height 10
click at [1109, 72] on span "[PERSON_NAME]" at bounding box center [1113, 77] width 62 height 24
click at [1008, 29] on span "Select Date Range" at bounding box center [1016, 32] width 69 height 10
type input "[DATE]"
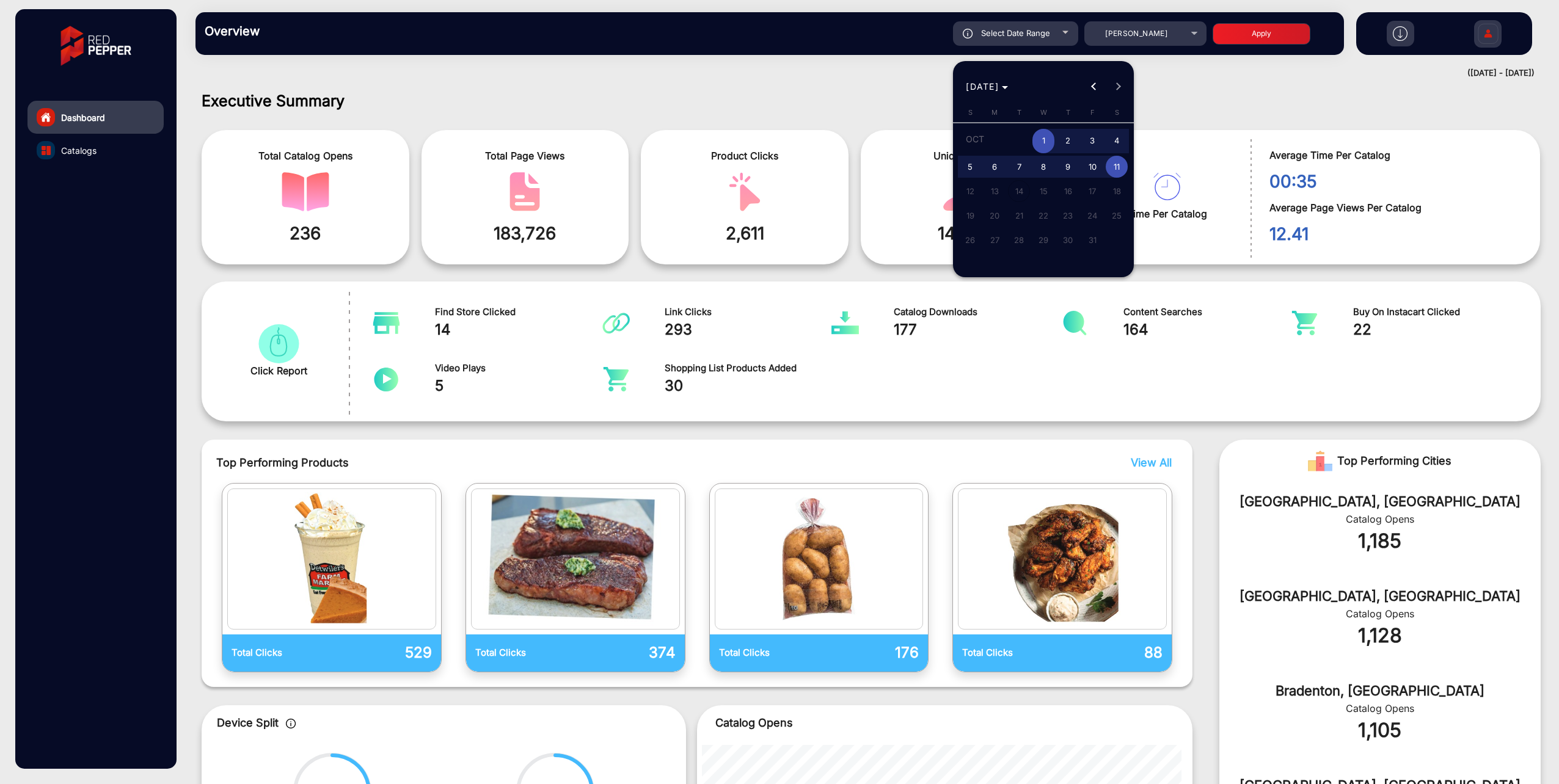
click at [67, 142] on div at bounding box center [779, 392] width 1559 height 784
click at [70, 144] on link "Catalogs" at bounding box center [96, 150] width 136 height 33
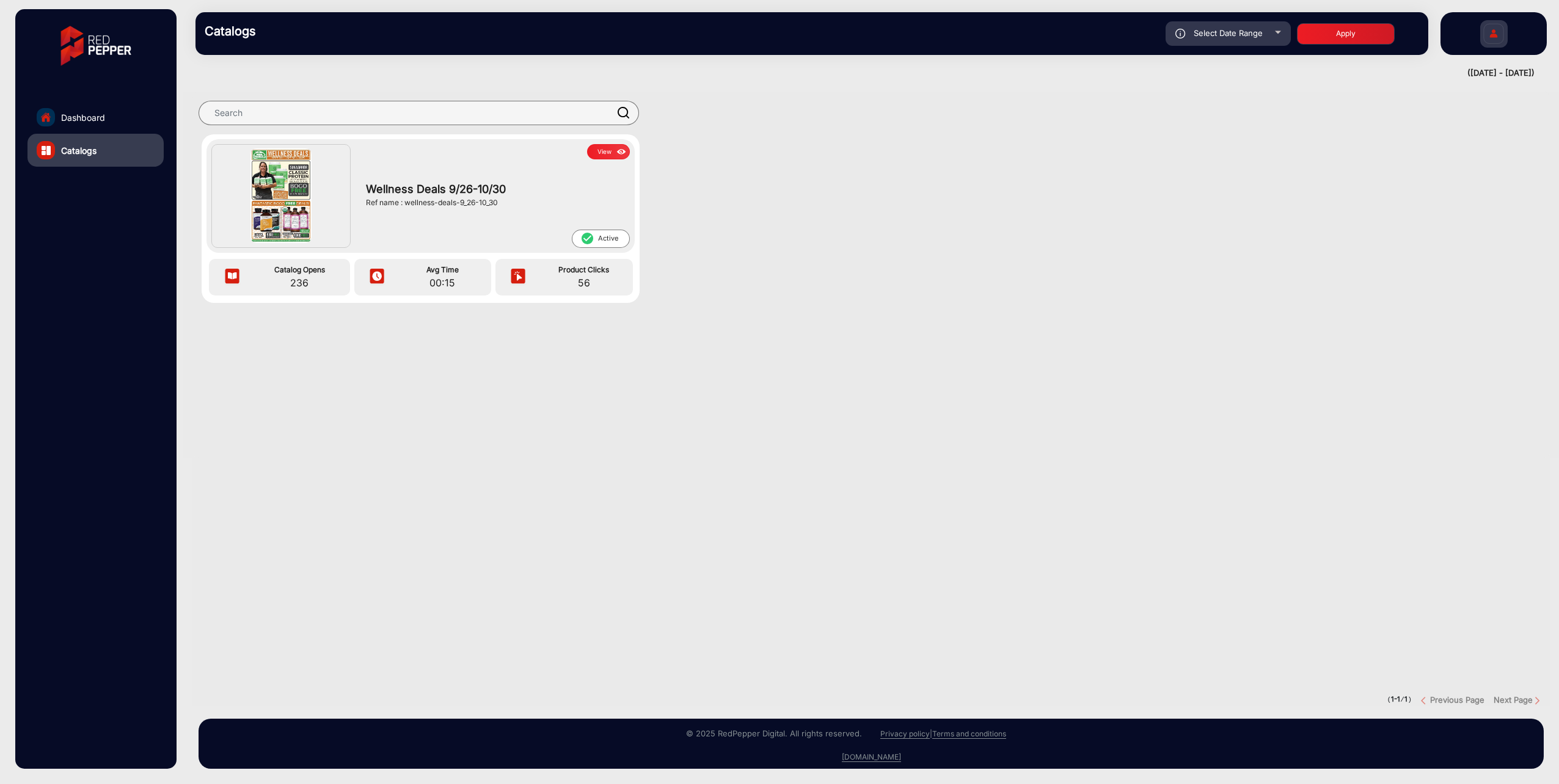
click at [1183, 43] on div "Select Date Range" at bounding box center [1228, 33] width 125 height 24
type input "[DATE]"
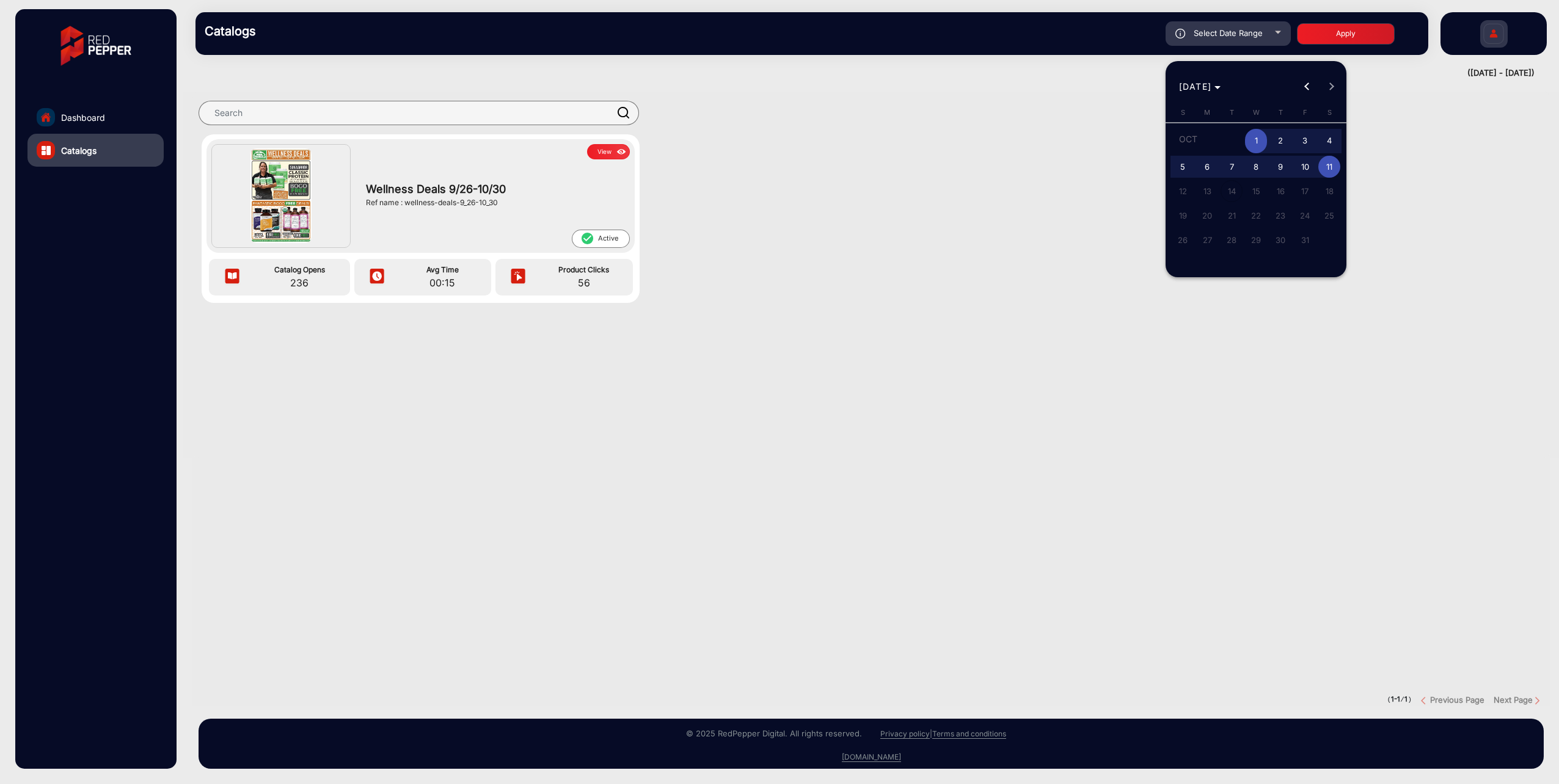
click at [1034, 31] on div at bounding box center [779, 392] width 1559 height 784
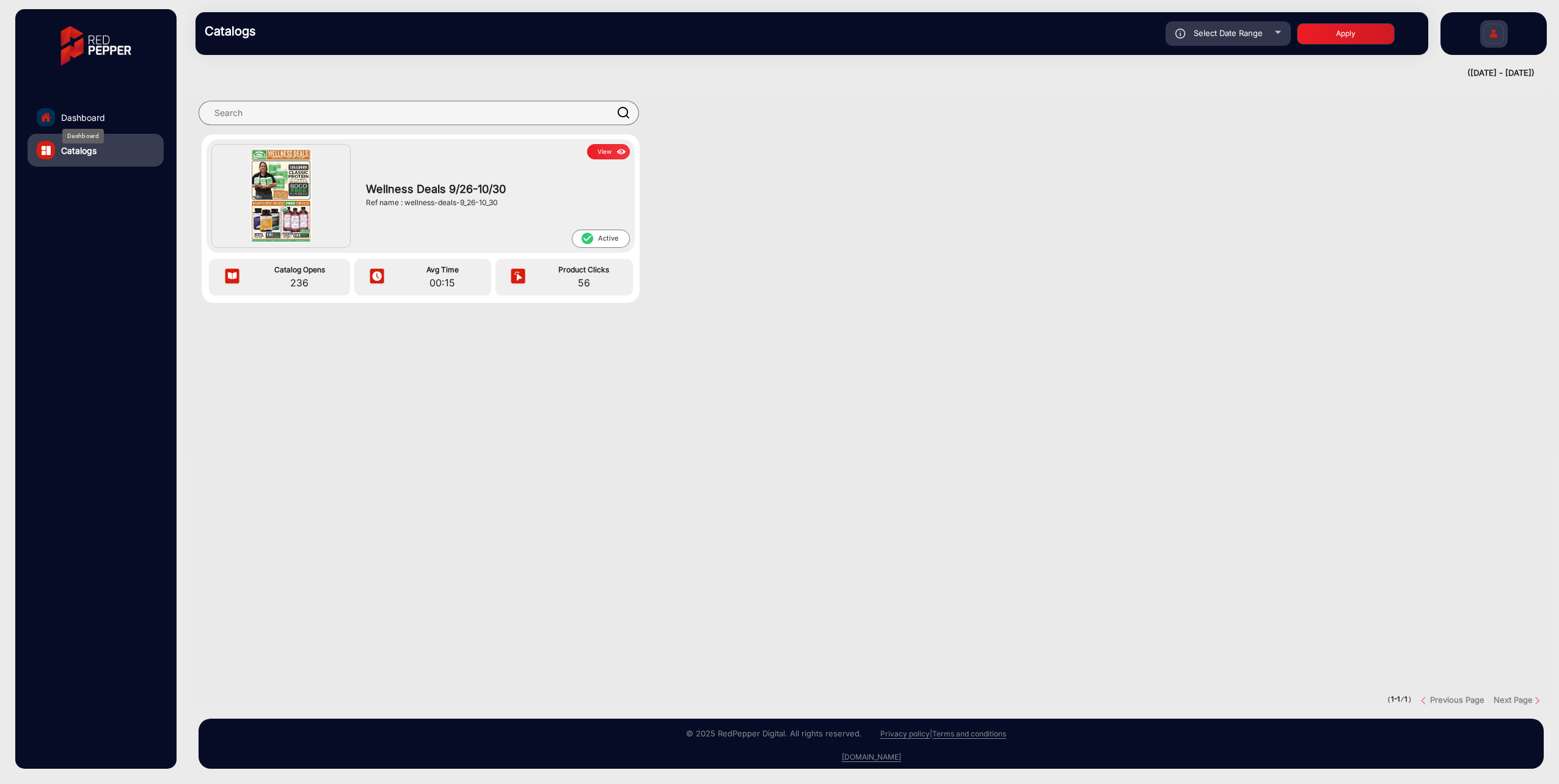
click at [81, 129] on div "Dashboard" at bounding box center [83, 136] width 42 height 15
click at [73, 110] on link "Dashboard" at bounding box center [96, 117] width 136 height 33
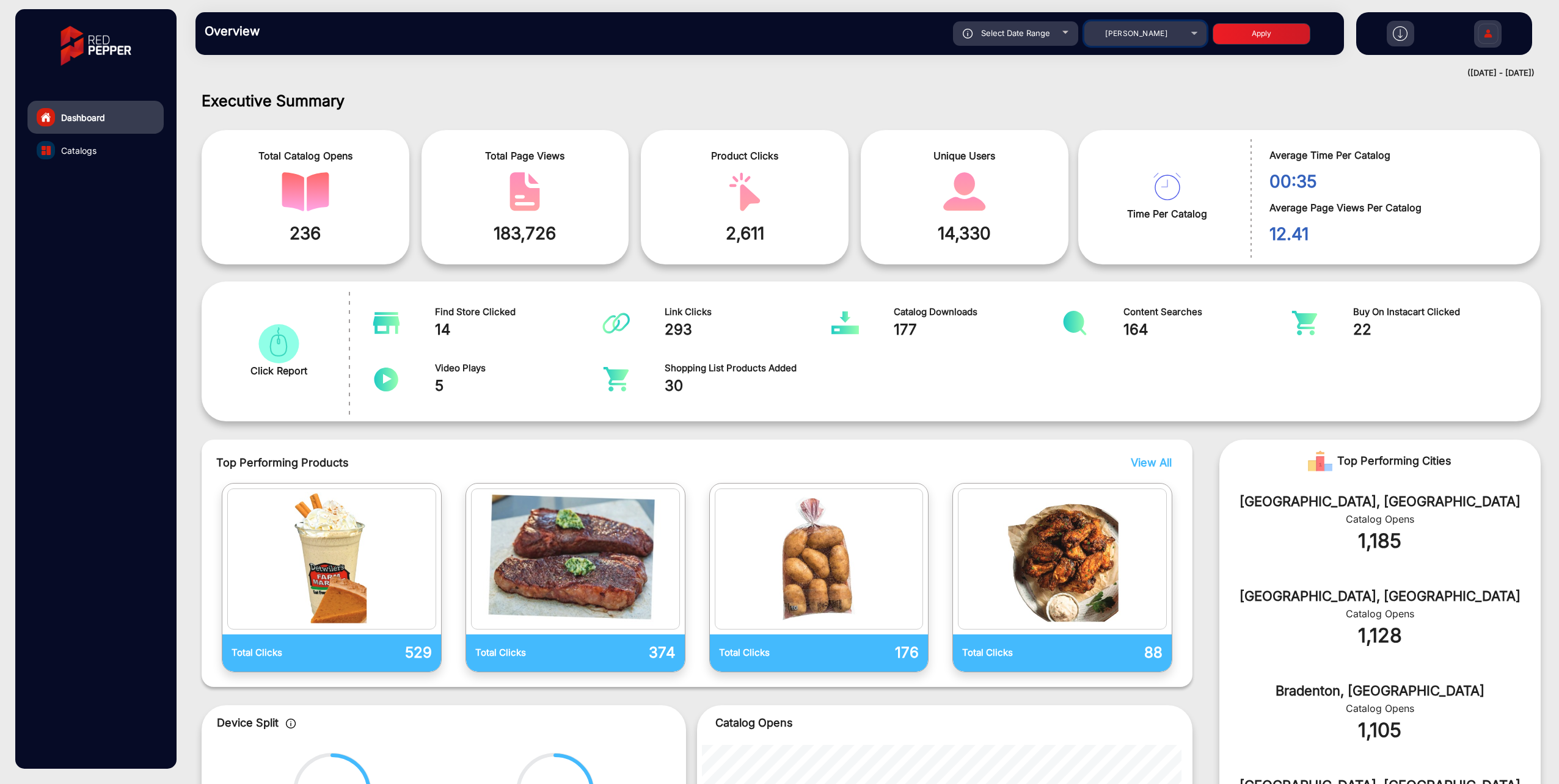
click at [1130, 23] on mat-select "[PERSON_NAME]" at bounding box center [1145, 33] width 122 height 24
click at [1131, 31] on span "[PERSON_NAME]" at bounding box center [1136, 33] width 62 height 10
click at [1132, 70] on mat-option "[PERSON_NAME]" at bounding box center [1151, 77] width 159 height 24
click at [1244, 35] on button "Apply" at bounding box center [1261, 34] width 97 height 21
type input "[DATE]"
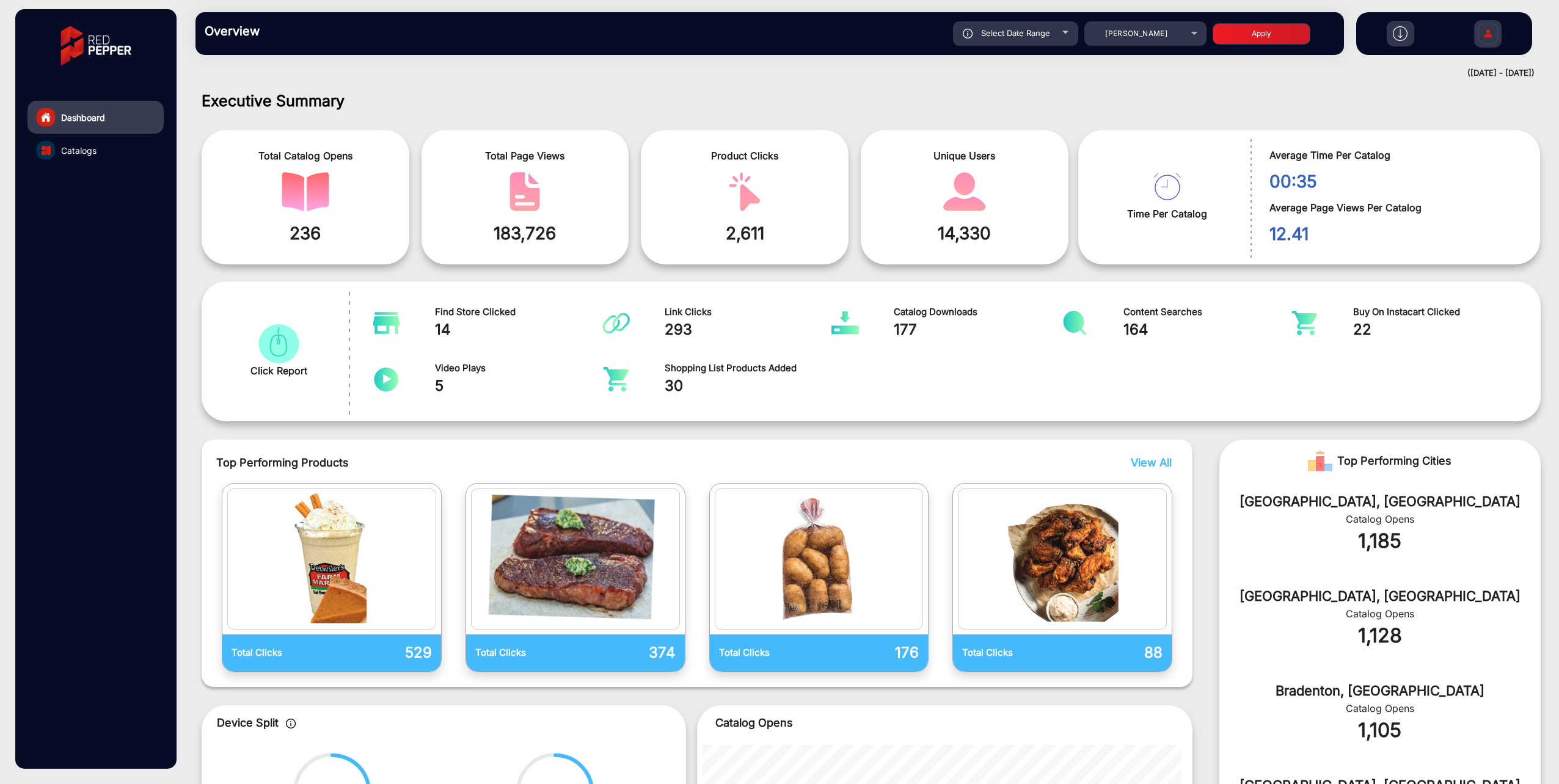
type input "[DATE]"
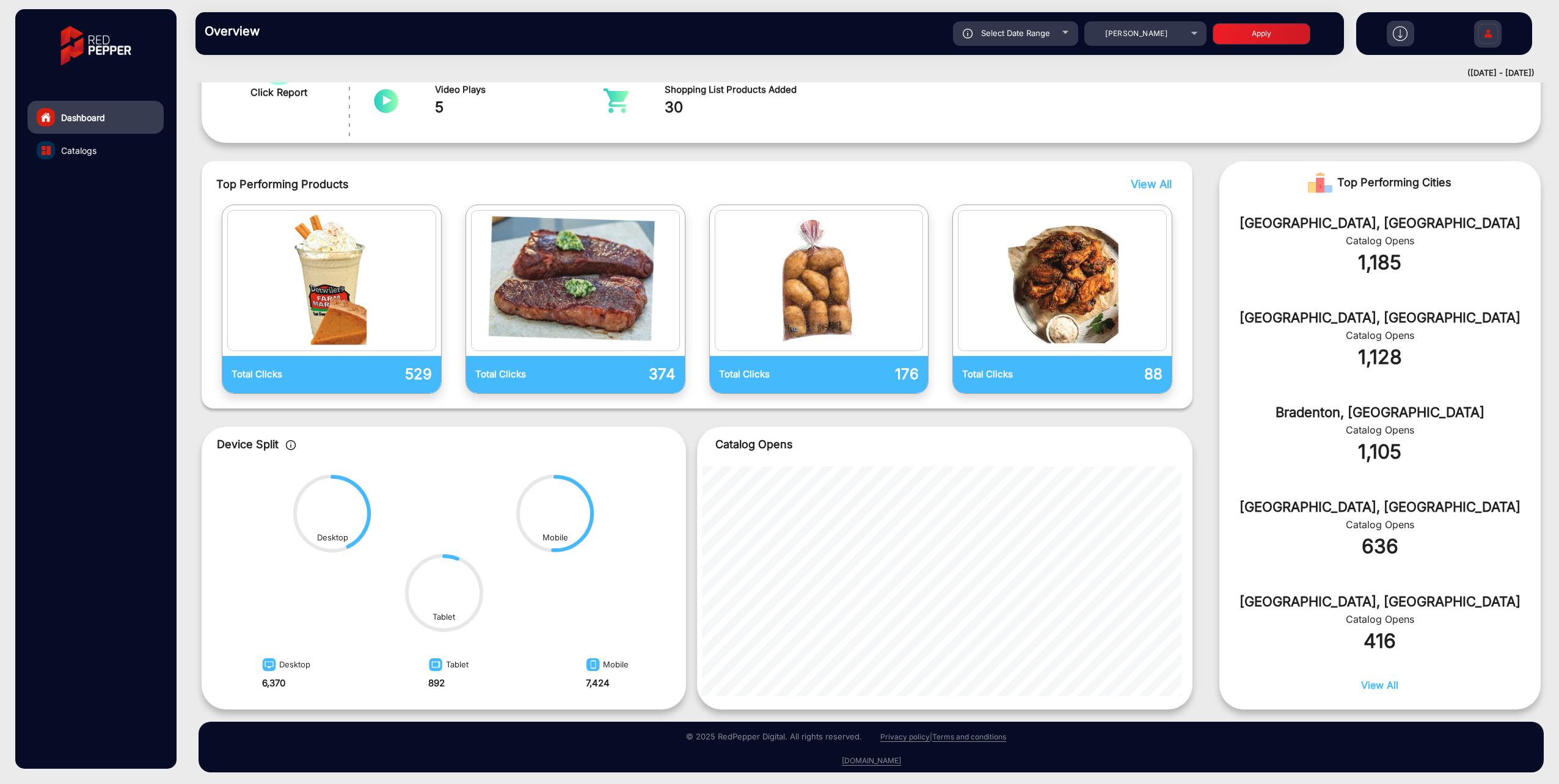
scroll to position [282, 0]
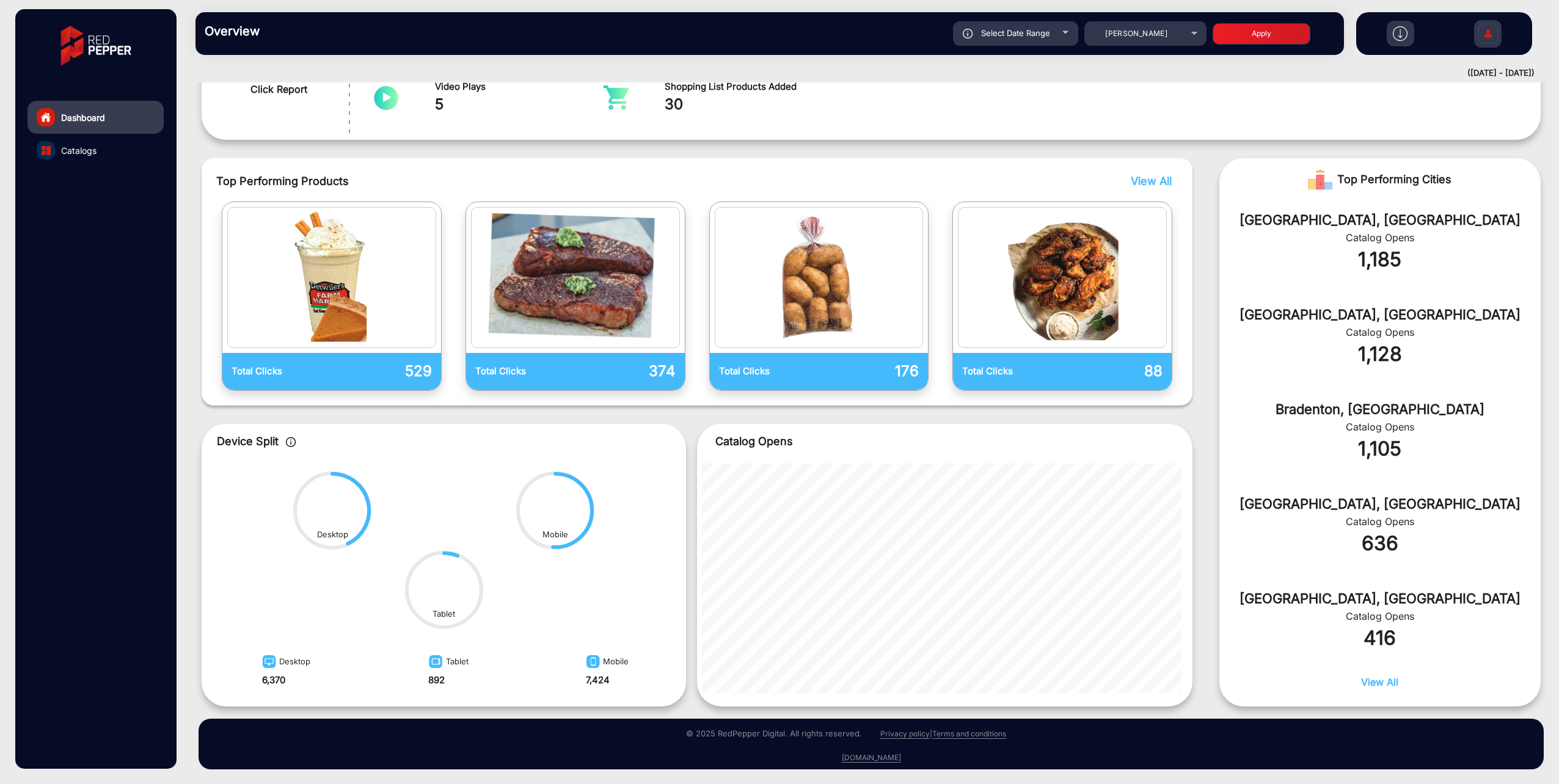
click at [1396, 679] on div "View All" at bounding box center [1380, 687] width 321 height 26
click at [1388, 680] on span "View All" at bounding box center [1380, 682] width 37 height 12
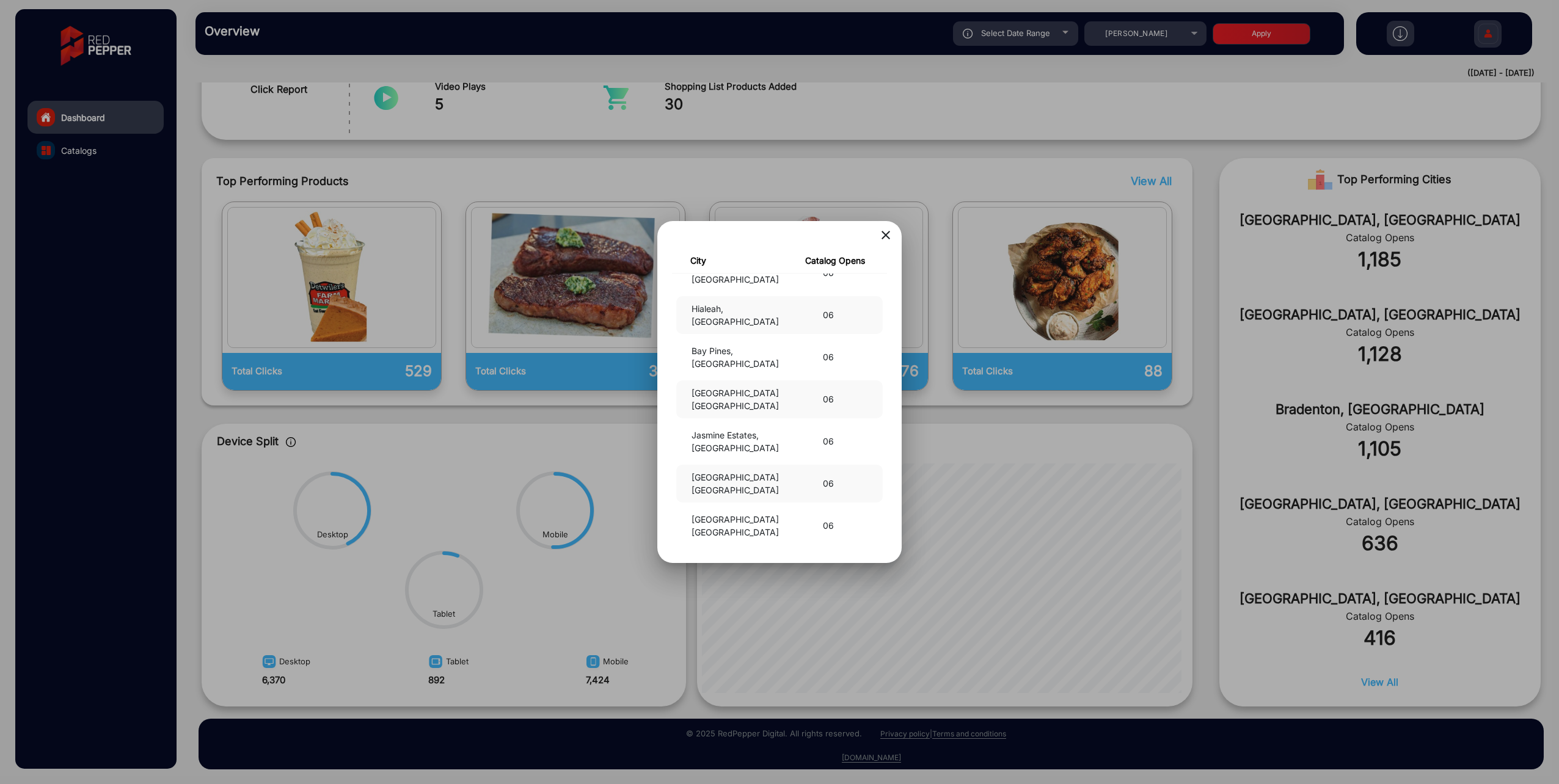
scroll to position [6779, 0]
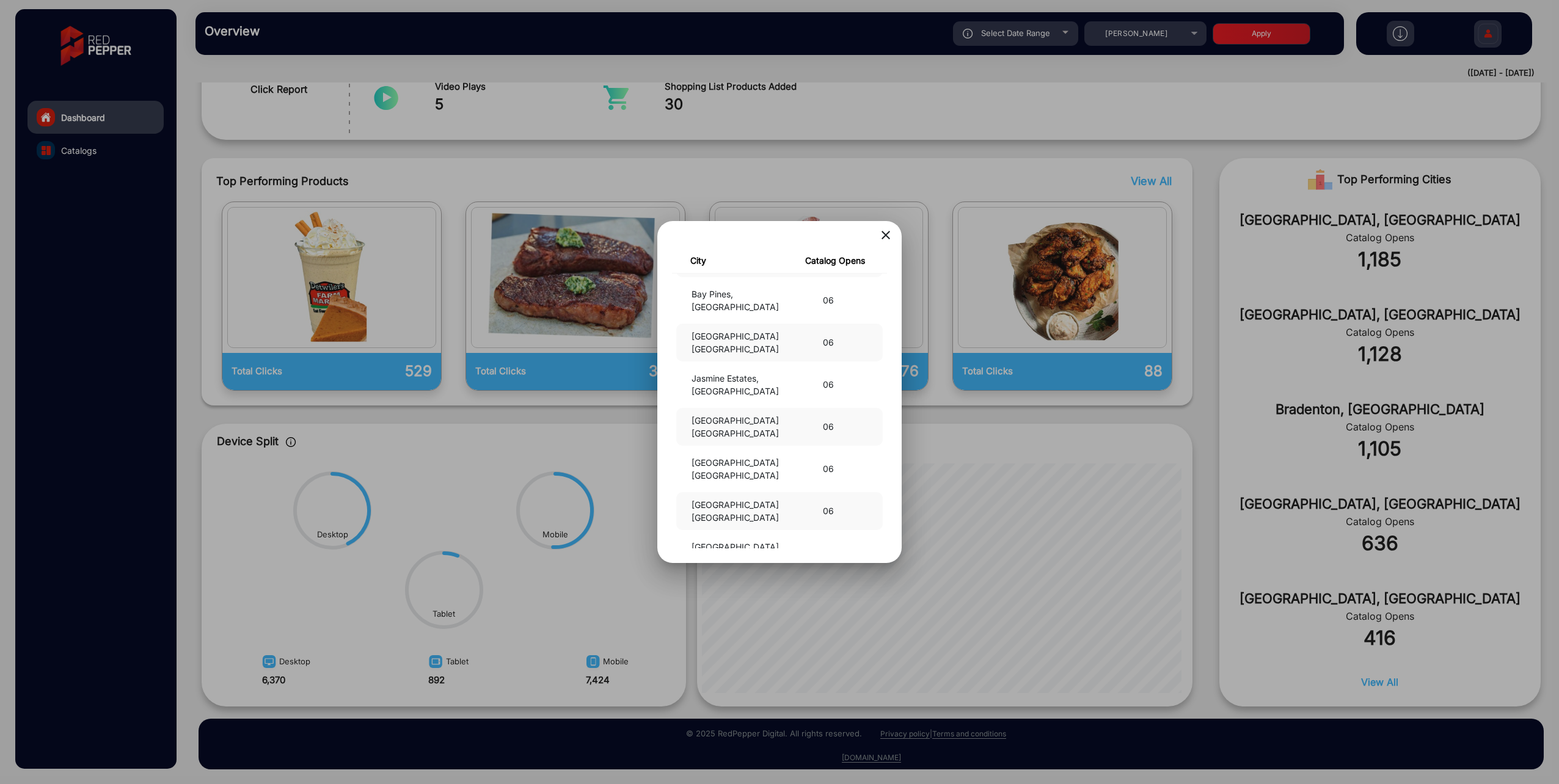
click at [883, 240] on mat-icon "close" at bounding box center [886, 235] width 15 height 15
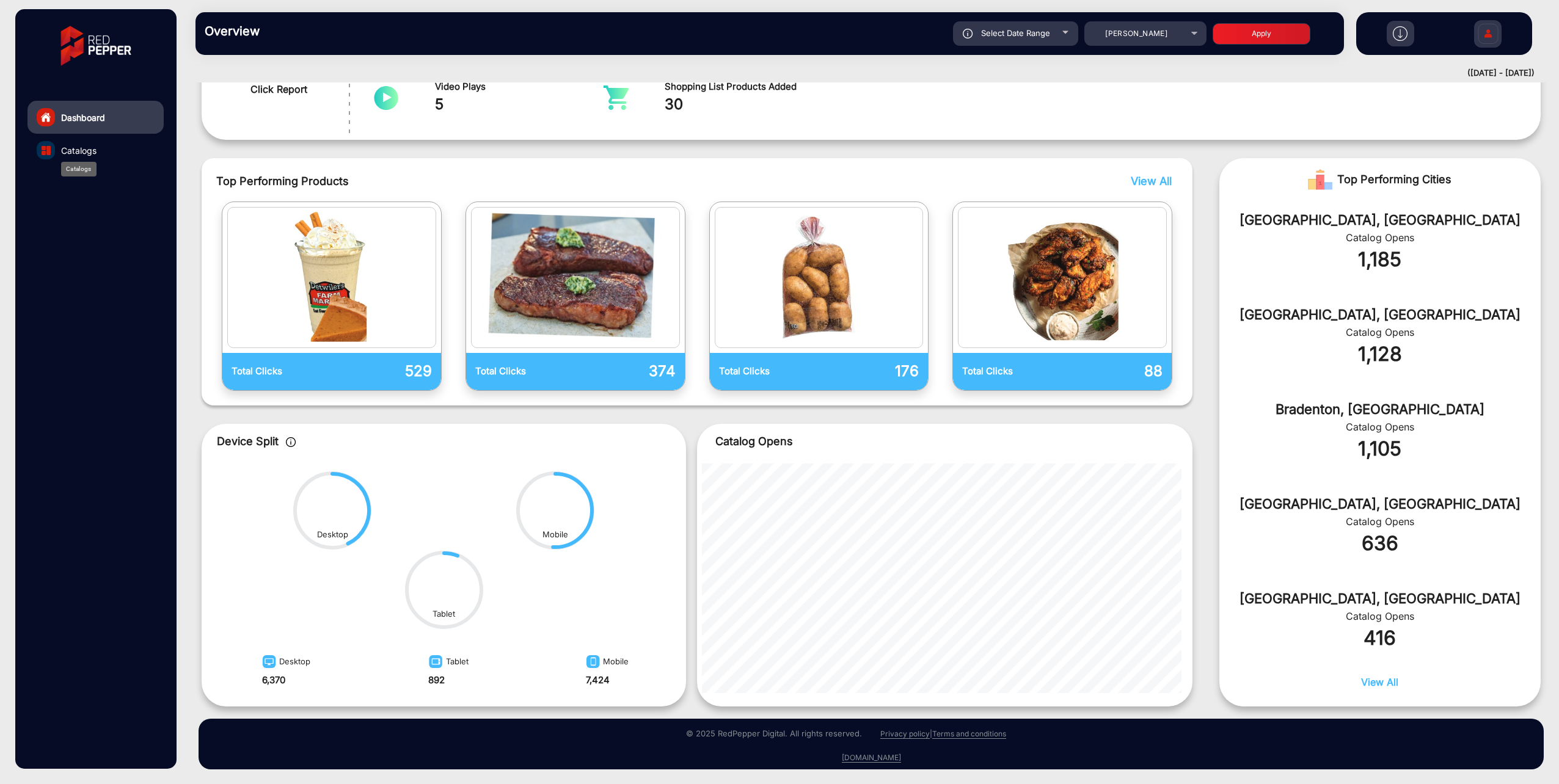
drag, startPoint x: 95, startPoint y: 152, endPoint x: 94, endPoint y: 160, distance: 8.1
click at [94, 162] on div "Catalogs" at bounding box center [78, 169] width 35 height 15
click at [53, 146] on div at bounding box center [45, 150] width 18 height 18
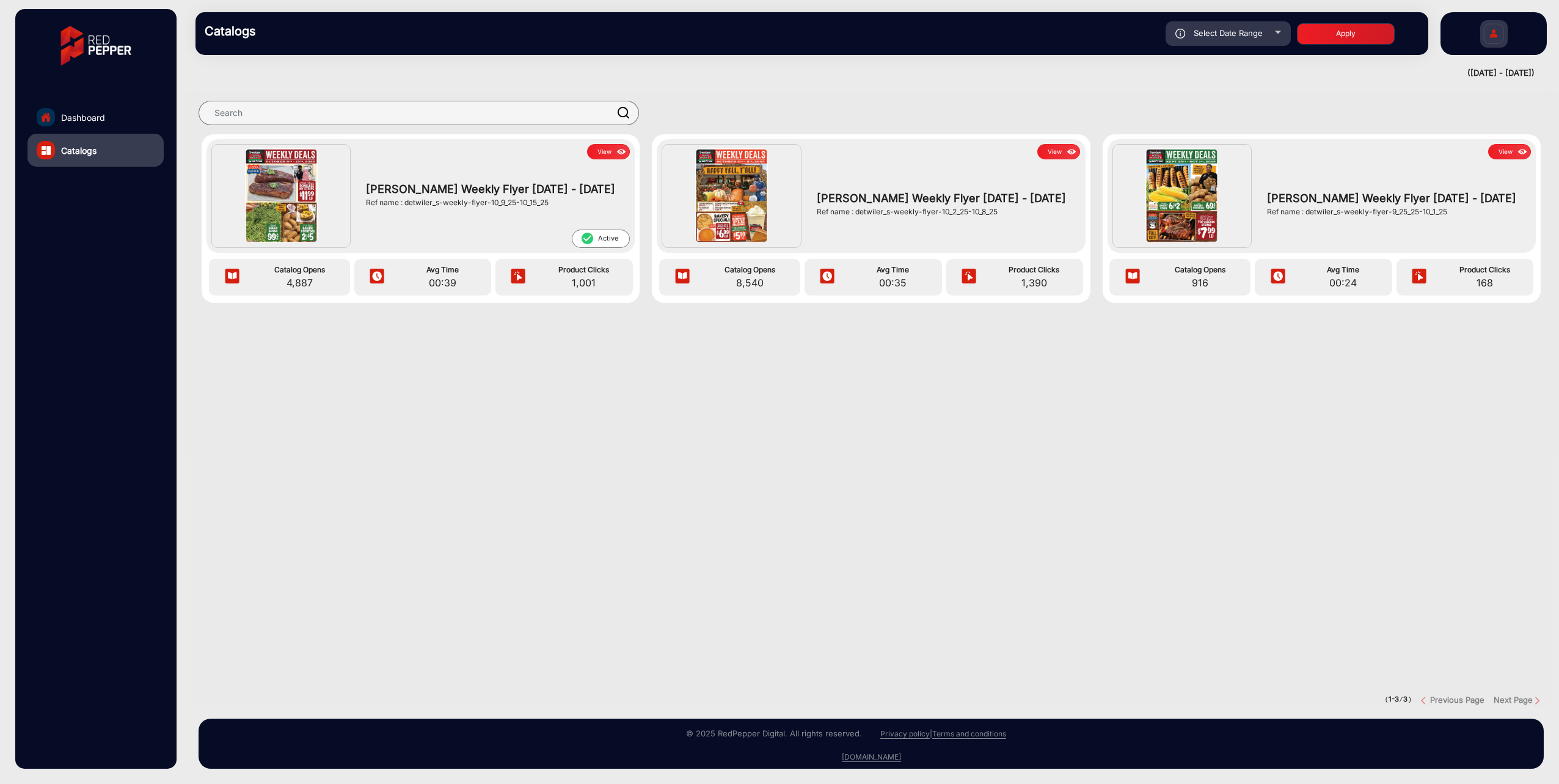
click at [64, 42] on img at bounding box center [96, 45] width 88 height 61
